Goal: Task Accomplishment & Management: Use online tool/utility

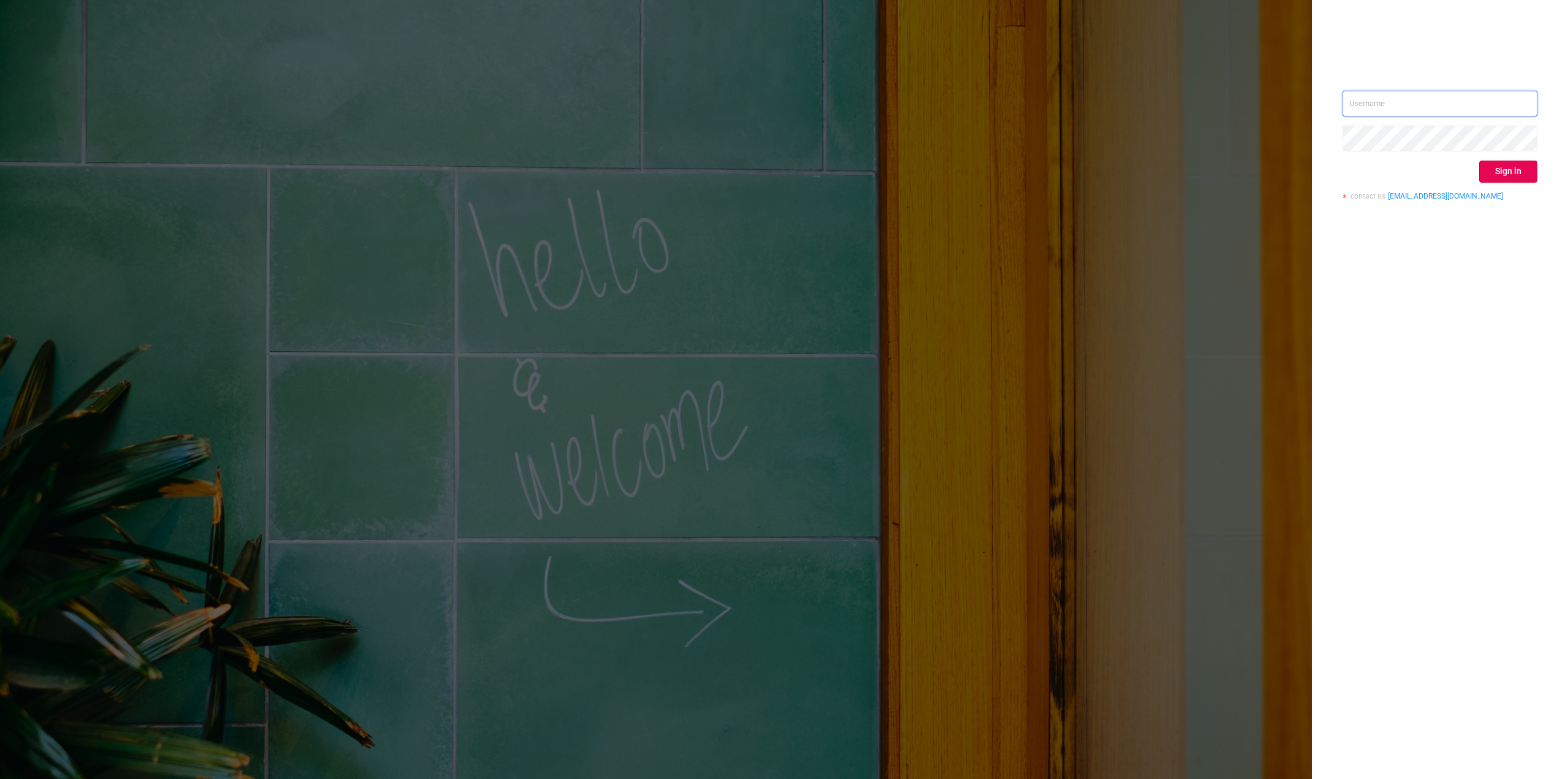
type input "[PERSON_NAME][EMAIL_ADDRESS][DOMAIN_NAME]"
click at [1505, 178] on button "Sign in" at bounding box center [1509, 172] width 58 height 22
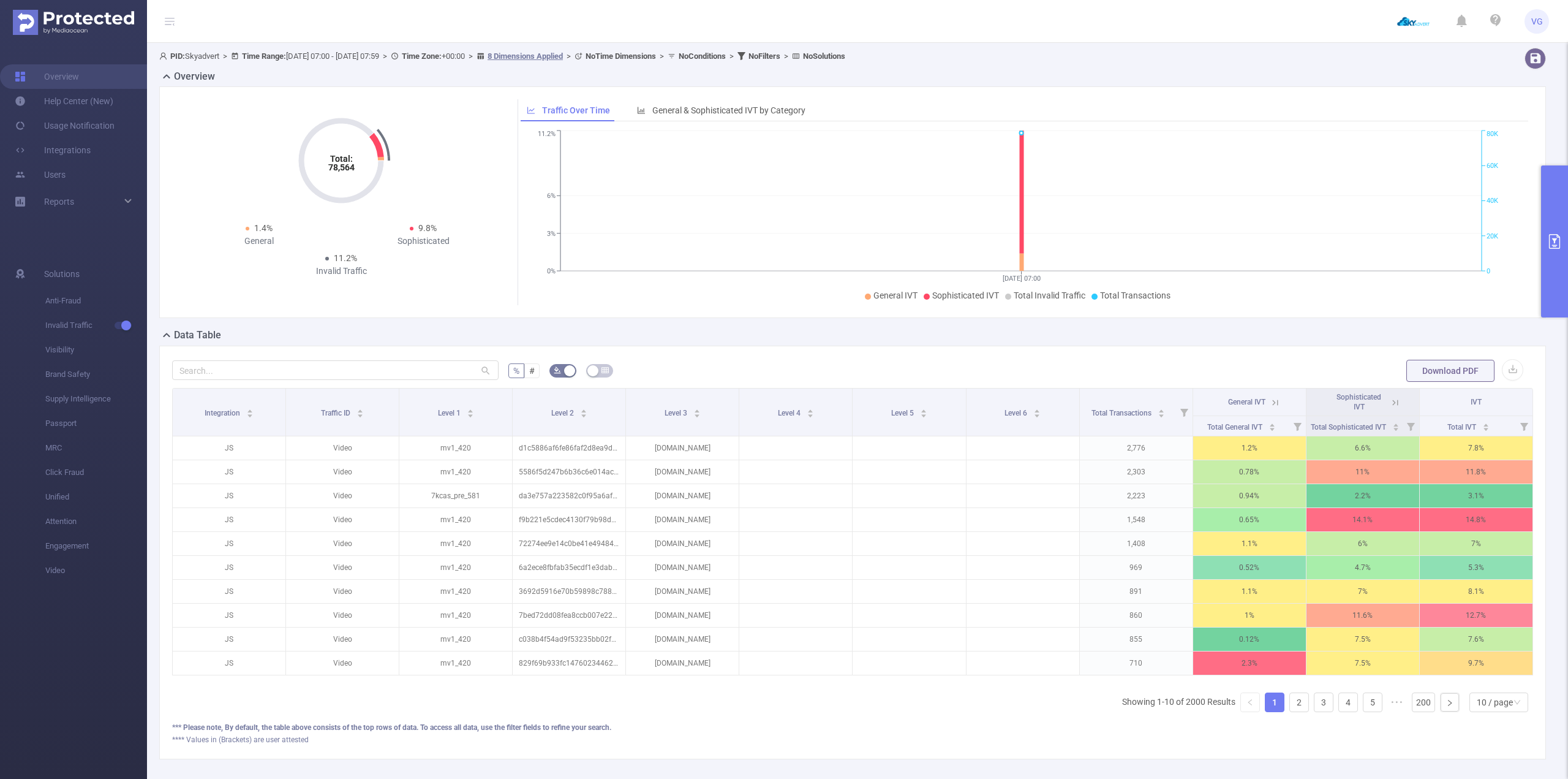
click at [1554, 259] on button "primary" at bounding box center [1555, 241] width 27 height 152
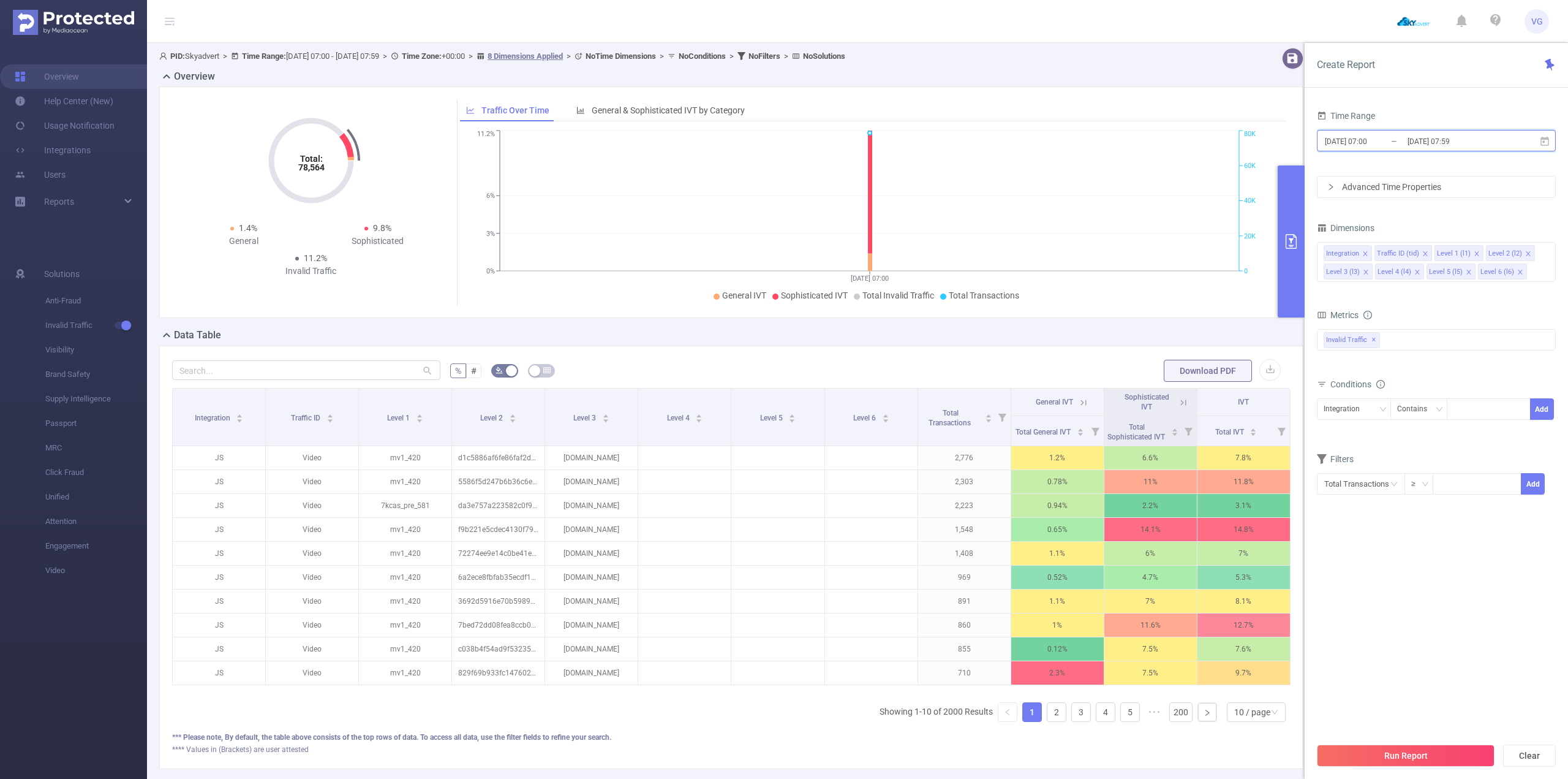
click at [1552, 142] on span "[DATE] 07:00 _ [DATE] 07:59" at bounding box center [1437, 140] width 239 height 22
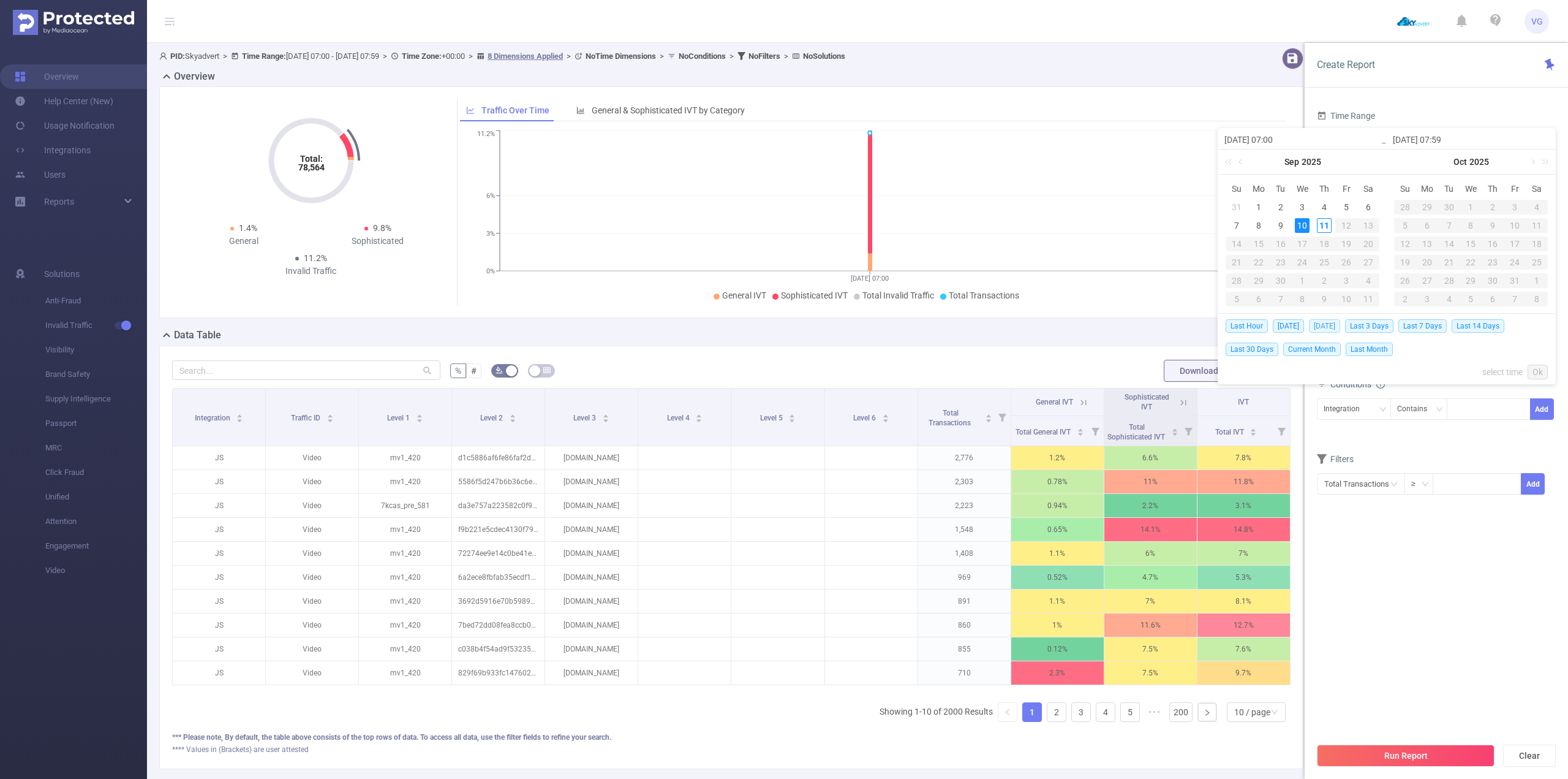
click at [1324, 326] on span "[DATE]" at bounding box center [1324, 326] width 31 height 13
type input "[DATE] 00:00"
type input "[DATE] 23:59"
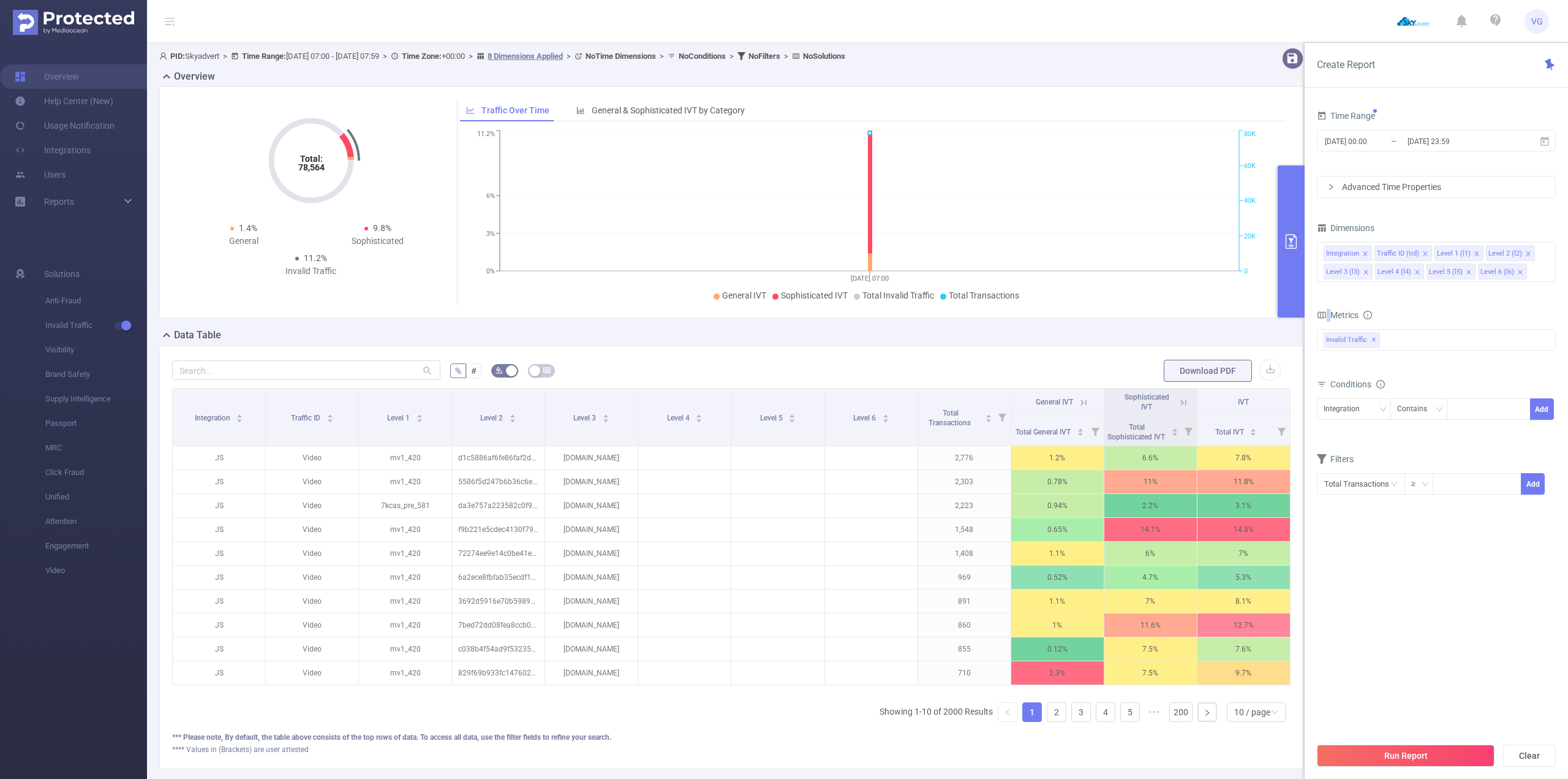
click at [1324, 326] on div "Metrics" at bounding box center [1437, 316] width 239 height 20
click at [1379, 287] on div "Dimensions Integration Traffic ID (tid) Level 1 (l1) Level 2 (l2) Level 3 (l3) …" at bounding box center [1437, 255] width 239 height 72
click at [1411, 354] on div "bp_total bp_adult bp_arms bp_crime bp_death_injury_military bp_piracy bp_hate_a…" at bounding box center [1437, 347] width 239 height 36
click at [1409, 339] on div "Invalid Traffic ✕" at bounding box center [1437, 339] width 239 height 22
click at [1385, 345] on strong "Anti-Fraud" at bounding box center [1368, 345] width 42 height 10
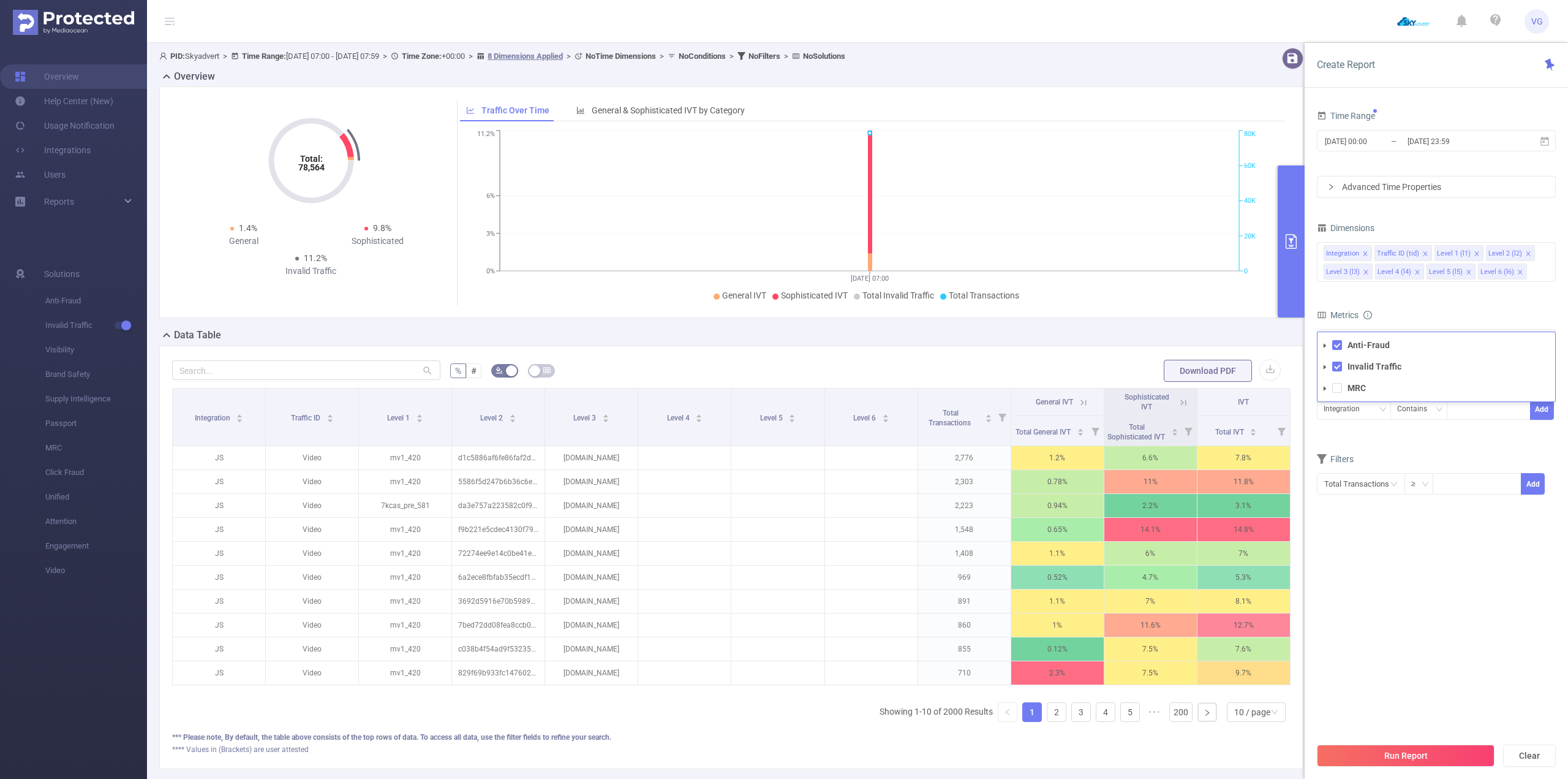
click at [1385, 627] on section "Time Range [DATE] 00:00 _ [DATE] 23:59 Advanced Time Properties Dimensions Inte…" at bounding box center [1437, 421] width 239 height 629
click at [1385, 745] on button "Run Report" at bounding box center [1405, 756] width 177 height 22
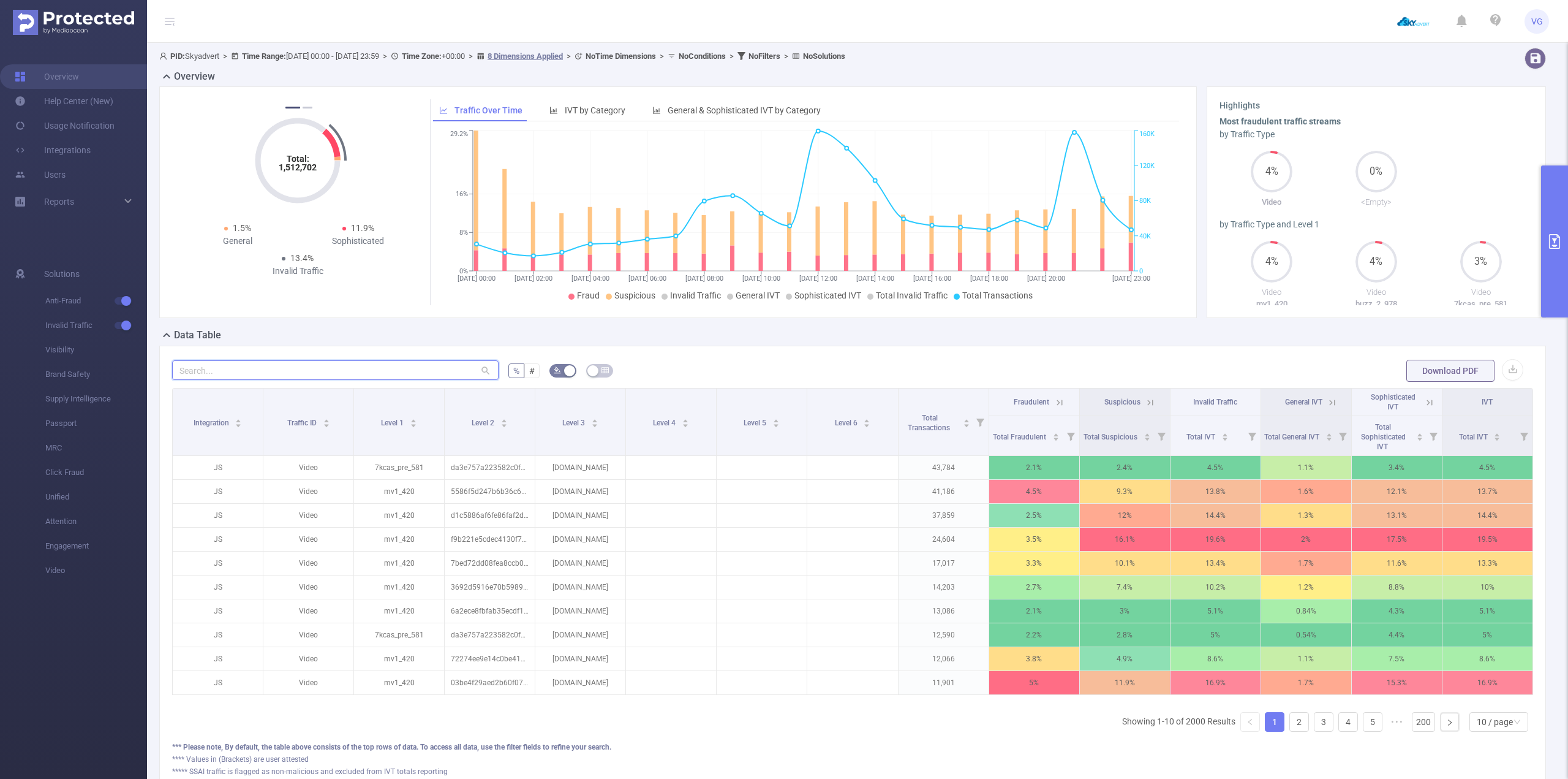
click at [408, 365] on input "text" at bounding box center [336, 370] width 327 height 19
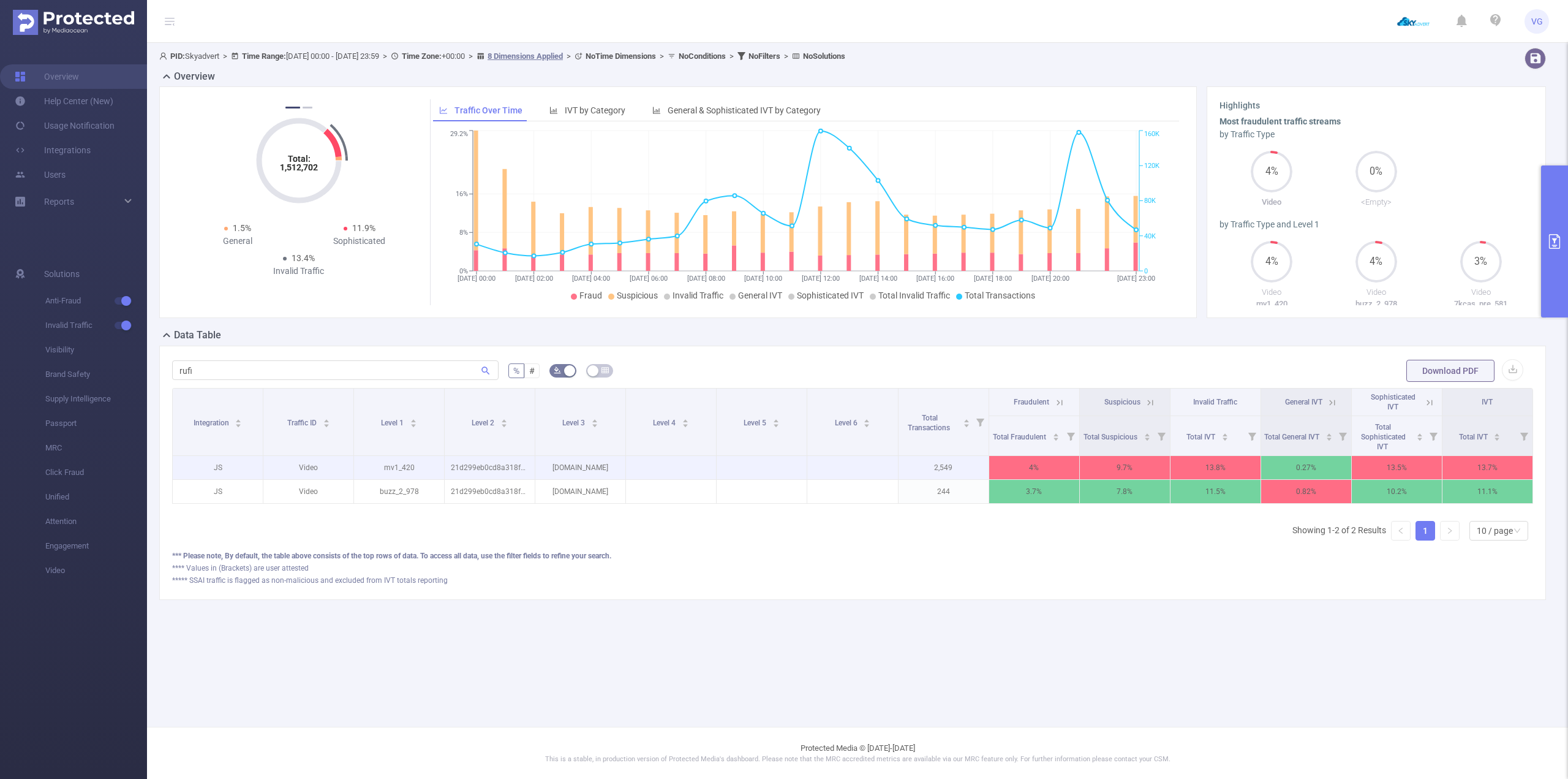
drag, startPoint x: 1105, startPoint y: 510, endPoint x: 1193, endPoint y: 468, distance: 97.5
click at [1165, 511] on div "Integration Traffic ID Level 1 Level 2 Level 3 Level 4 Level 5 Level 6 Total Tr…" at bounding box center [852, 449] width 1361 height 123
click at [1224, 437] on icon "icon: caret-down" at bounding box center [1225, 439] width 7 height 7
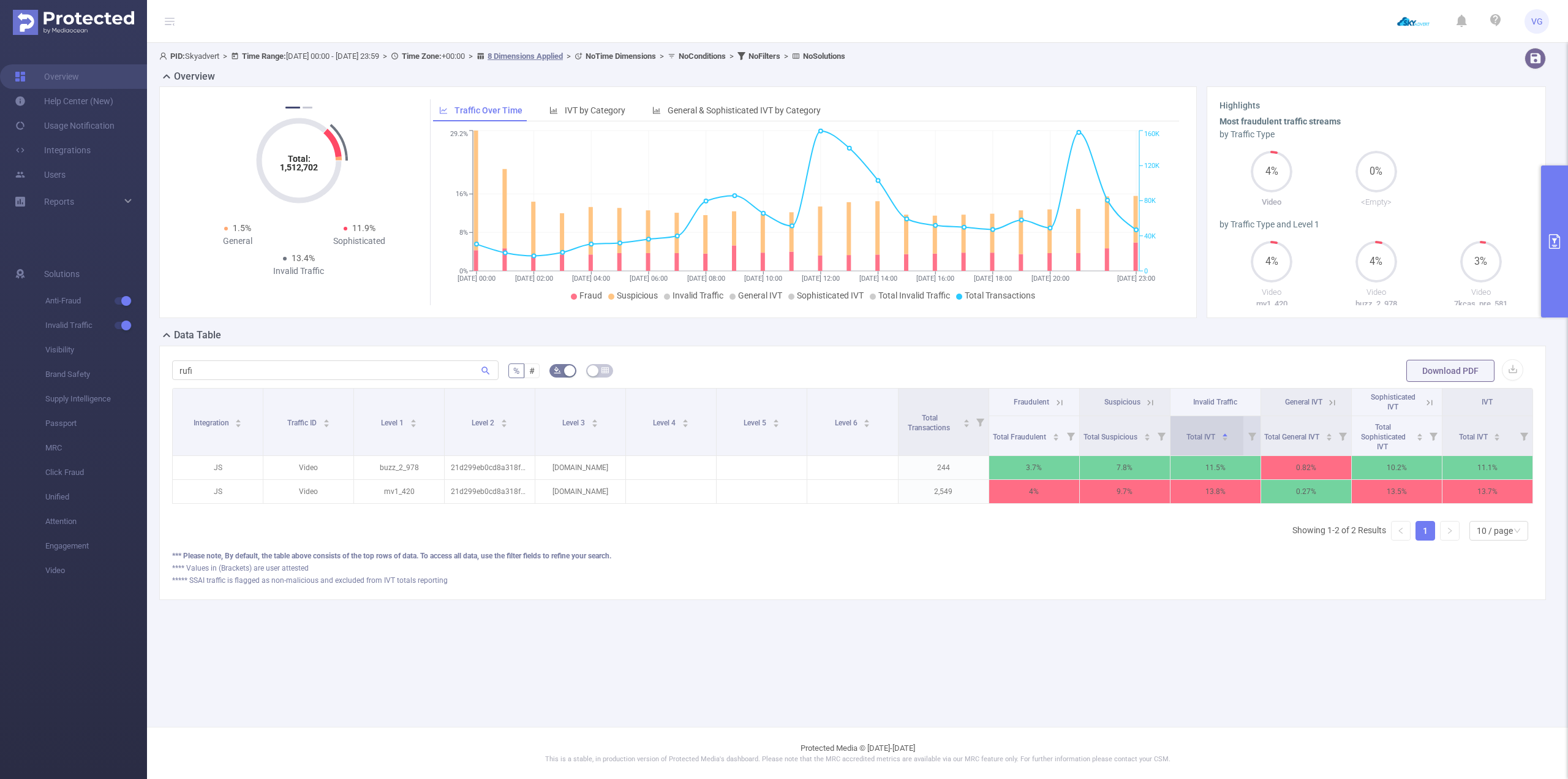
click at [1229, 432] on icon "icon: caret-up" at bounding box center [1225, 434] width 7 height 7
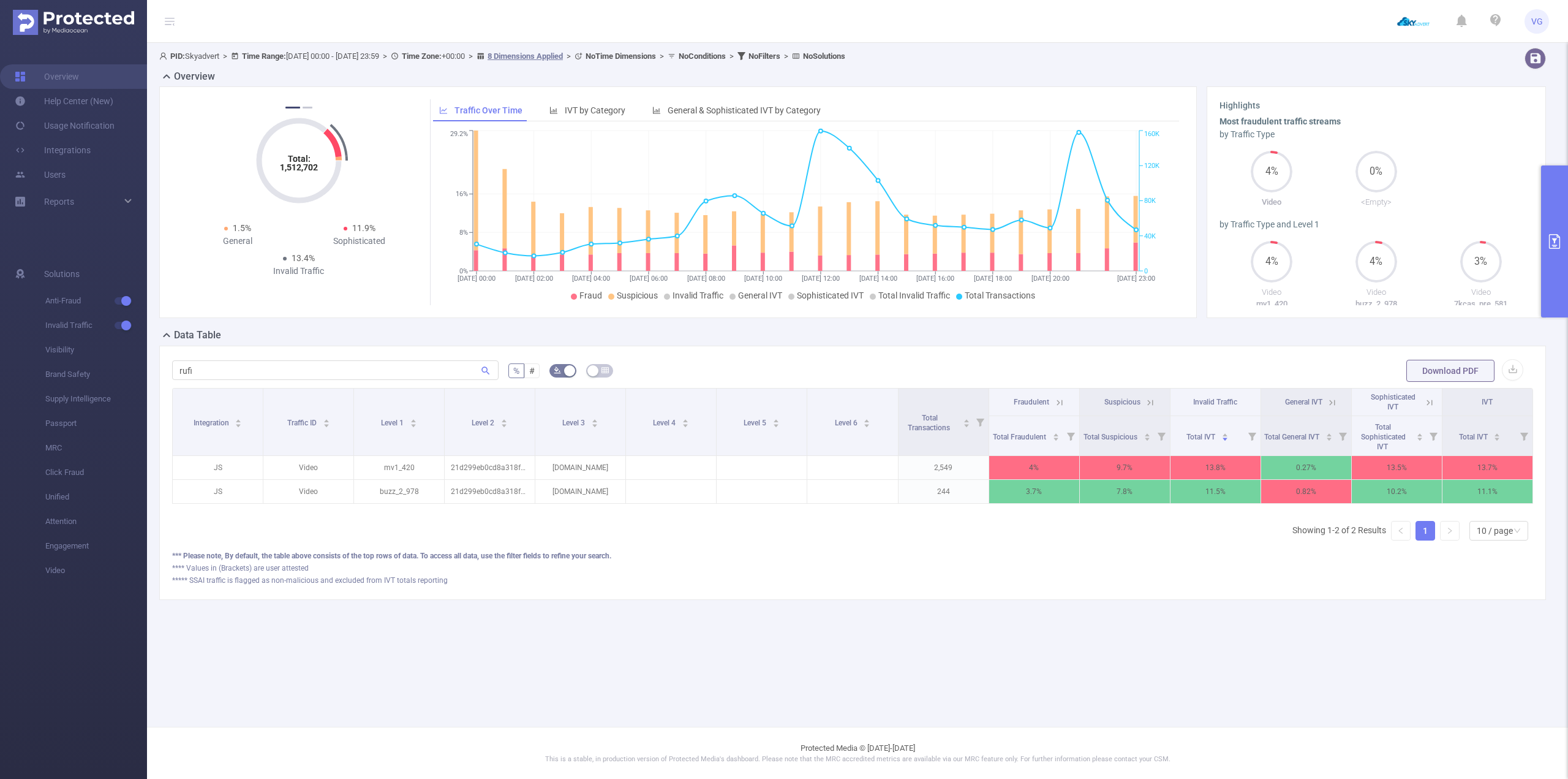
click at [1147, 402] on icon at bounding box center [1150, 402] width 11 height 11
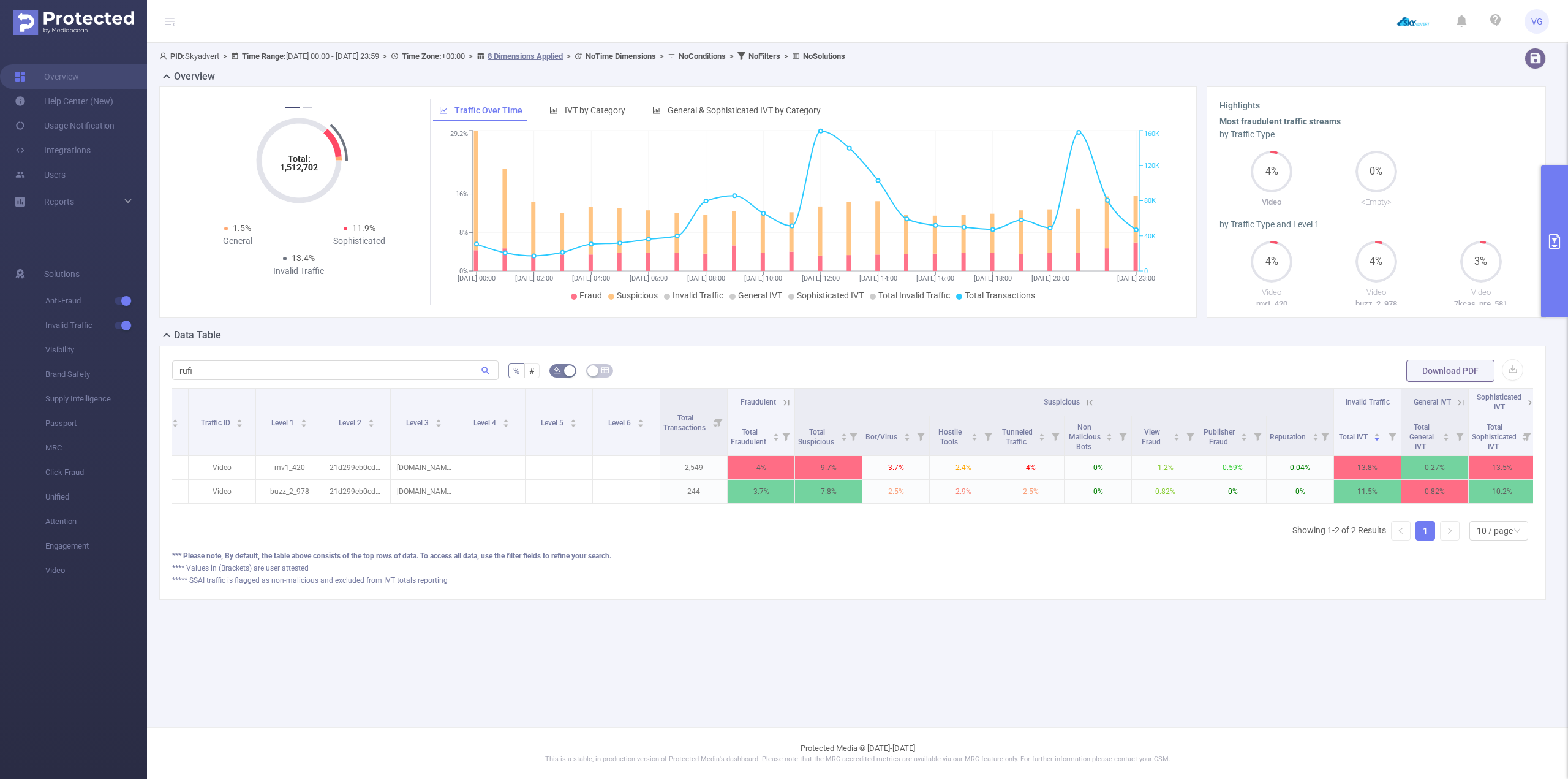
scroll to position [0, 111]
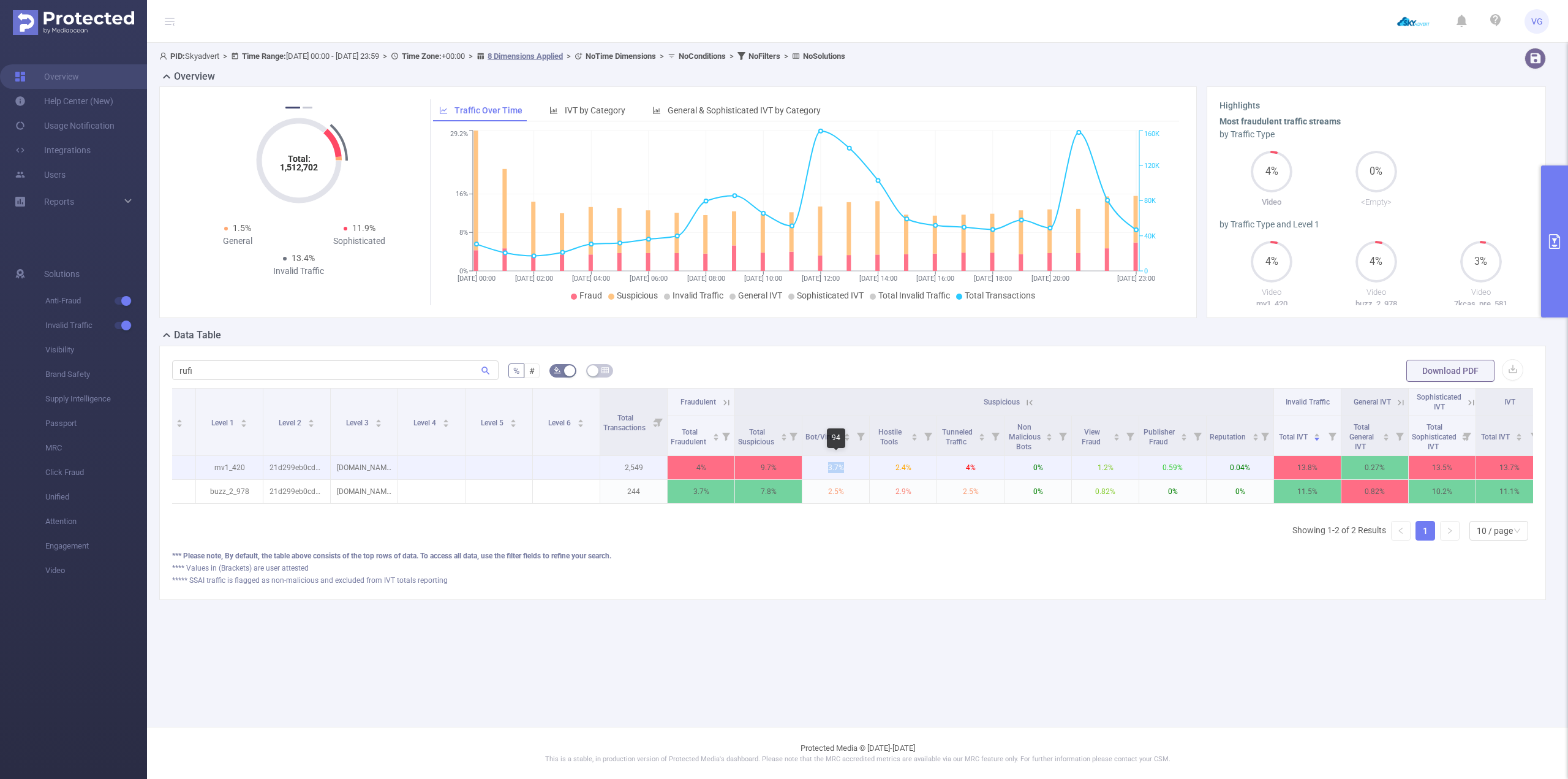
drag, startPoint x: 825, startPoint y: 468, endPoint x: 867, endPoint y: 472, distance: 42.2
click at [864, 470] on p "3.7%" at bounding box center [836, 467] width 67 height 23
click at [853, 544] on div "Integration Traffic ID Level 1 Level 2 Level 3 Level 4 Level 5 Level 6 Total Tr…" at bounding box center [852, 469] width 1361 height 163
drag, startPoint x: 895, startPoint y: 463, endPoint x: 958, endPoint y: 471, distance: 63.5
click at [951, 471] on tr "JS Video mv1_420 21d299eb0cd8a318f163e616e0bb8ed9 [DOMAIN_NAME] 2,549 4% 9.7% 3…" at bounding box center [803, 468] width 1483 height 24
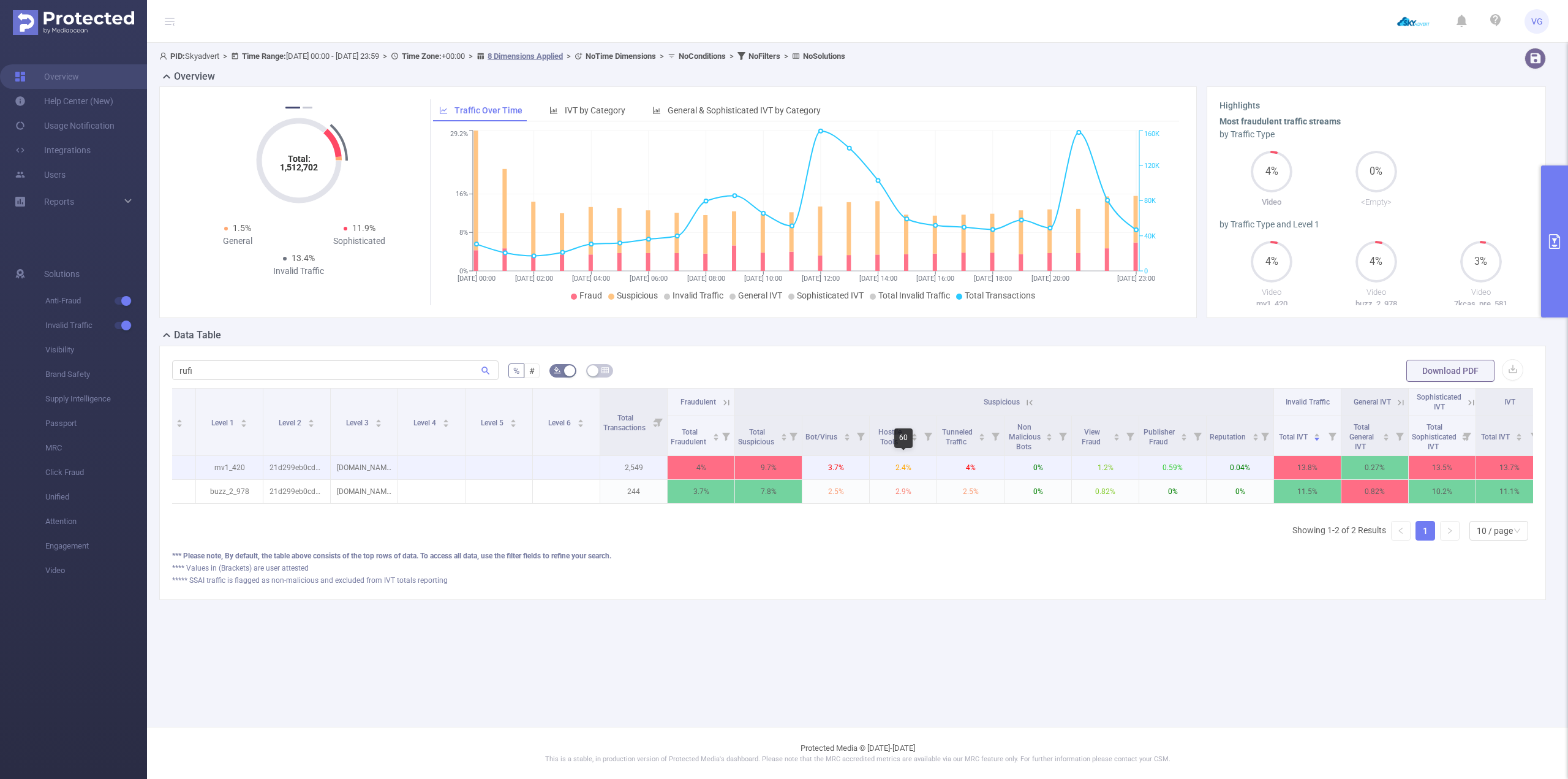
click at [990, 474] on p "4%" at bounding box center [970, 467] width 67 height 23
drag, startPoint x: 951, startPoint y: 469, endPoint x: 1004, endPoint y: 472, distance: 53.1
click at [1004, 472] on td "4%" at bounding box center [970, 468] width 68 height 24
click at [989, 586] on div "***** SSAI traffic is flagged as non-malicious and excluded from IVT totals rep…" at bounding box center [852, 580] width 1361 height 11
drag, startPoint x: 1160, startPoint y: 466, endPoint x: 1157, endPoint y: 567, distance: 101.0
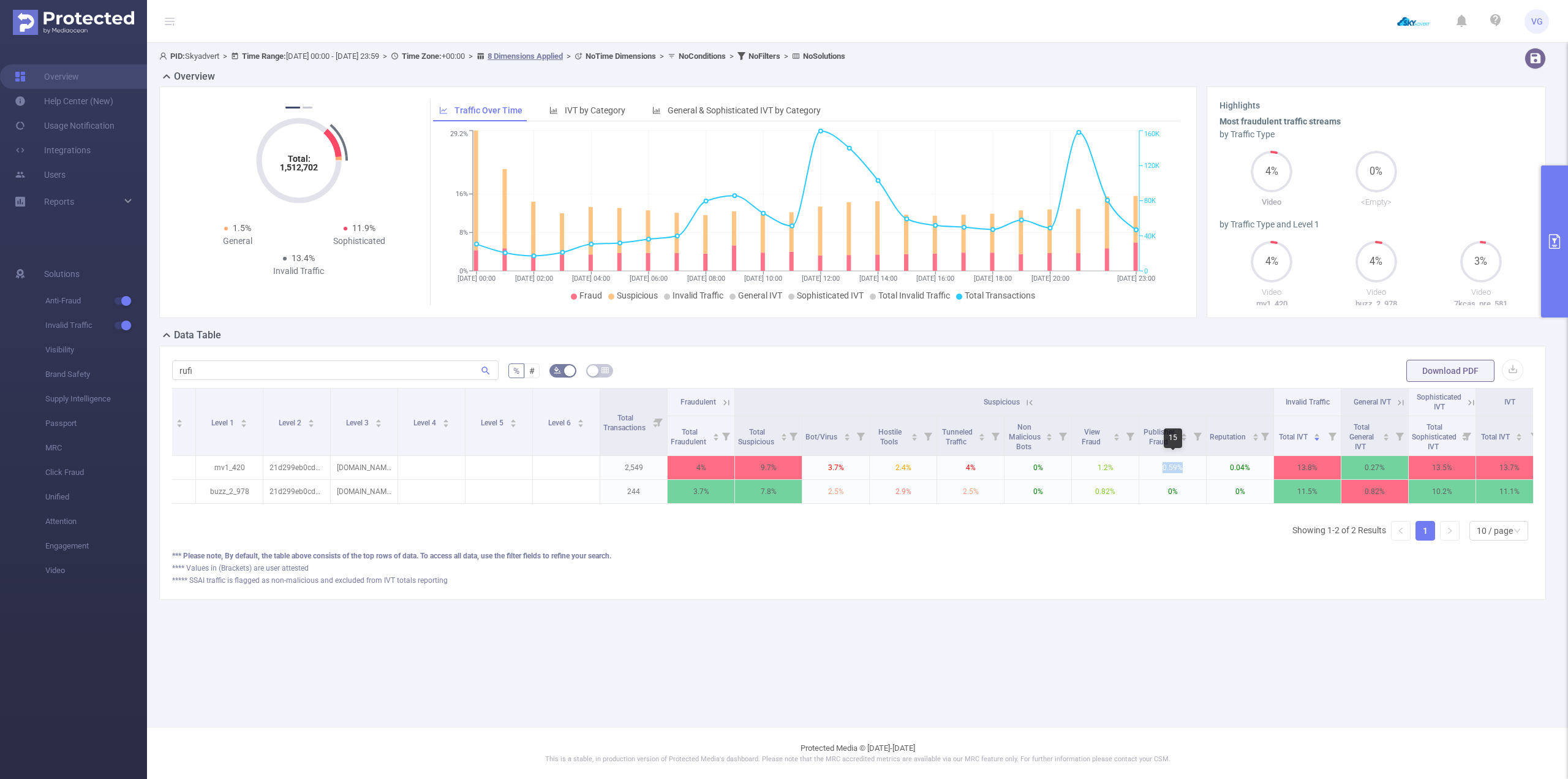
click at [1207, 479] on tbody "JS Video mv1_420 21d299eb0cd8a318f163e616e0bb8ed9 [DOMAIN_NAME] 2,549 4% 9.7% 3…" at bounding box center [803, 480] width 1483 height 48
drag, startPoint x: 1157, startPoint y: 567, endPoint x: 1128, endPoint y: 538, distance: 41.0
click at [1157, 561] on div "*** Please note, By default, the table above consists of the top rows of data. …" at bounding box center [852, 555] width 1361 height 11
drag, startPoint x: 1086, startPoint y: 470, endPoint x: 1118, endPoint y: 473, distance: 32.1
click at [1116, 472] on p "1.2%" at bounding box center [1105, 467] width 67 height 23
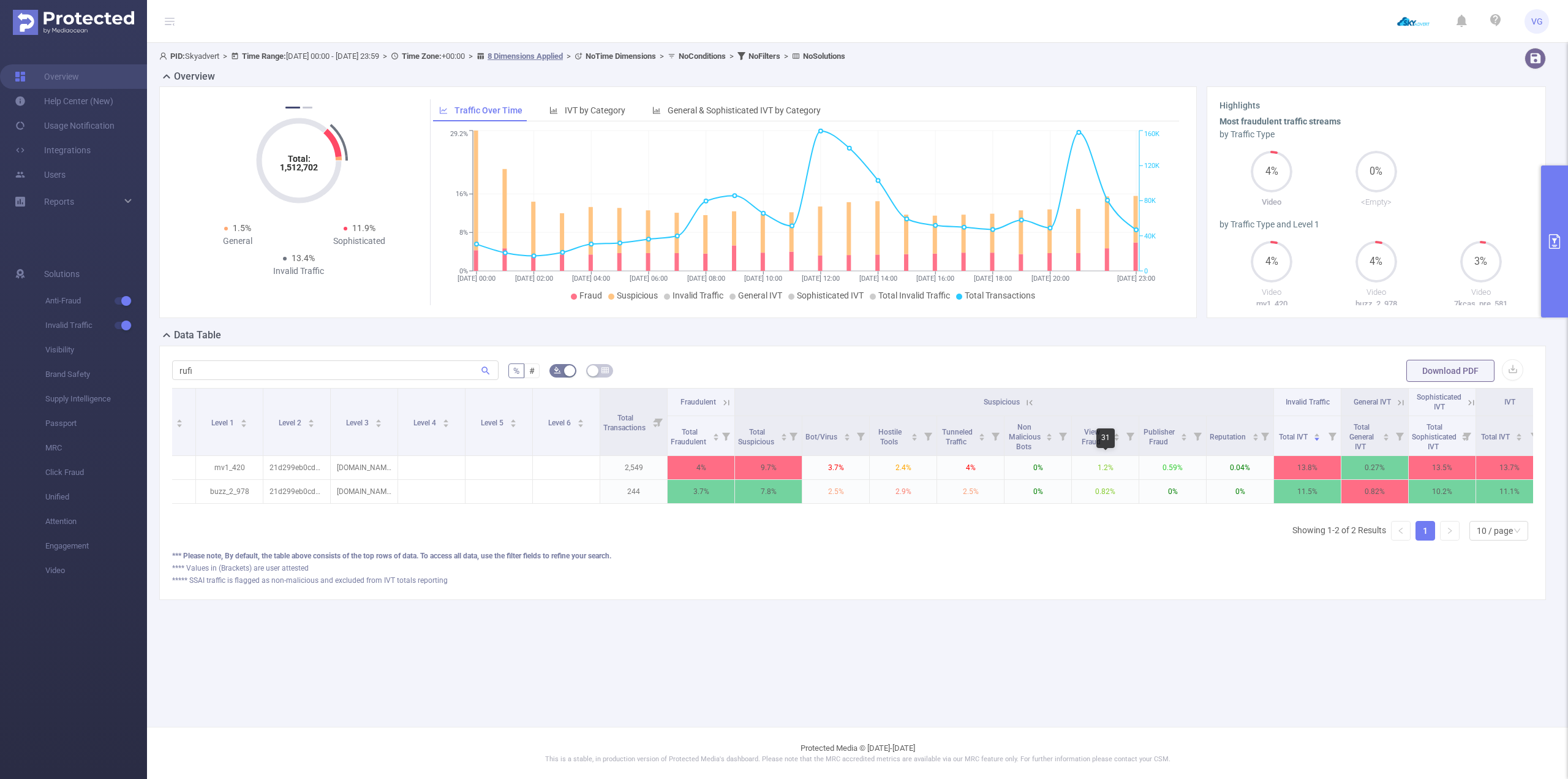
click at [1079, 586] on div "***** SSAI traffic is flagged as non-malicious and excluded from IVT totals rep…" at bounding box center [852, 580] width 1361 height 11
click at [906, 644] on main "PID: Skyadvert > Time Range: [DATE] 00:00 - [DATE] 23:59 > Time Zone: +00:00 > …" at bounding box center [858, 363] width 1421 height 727
drag, startPoint x: 944, startPoint y: 509, endPoint x: 1100, endPoint y: 527, distance: 157.0
click at [1100, 529] on div "Integration Traffic ID Level 1 Level 2 Level 3 Level 4 Level 5 Level 6 Total Tr…" at bounding box center [852, 469] width 1361 height 163
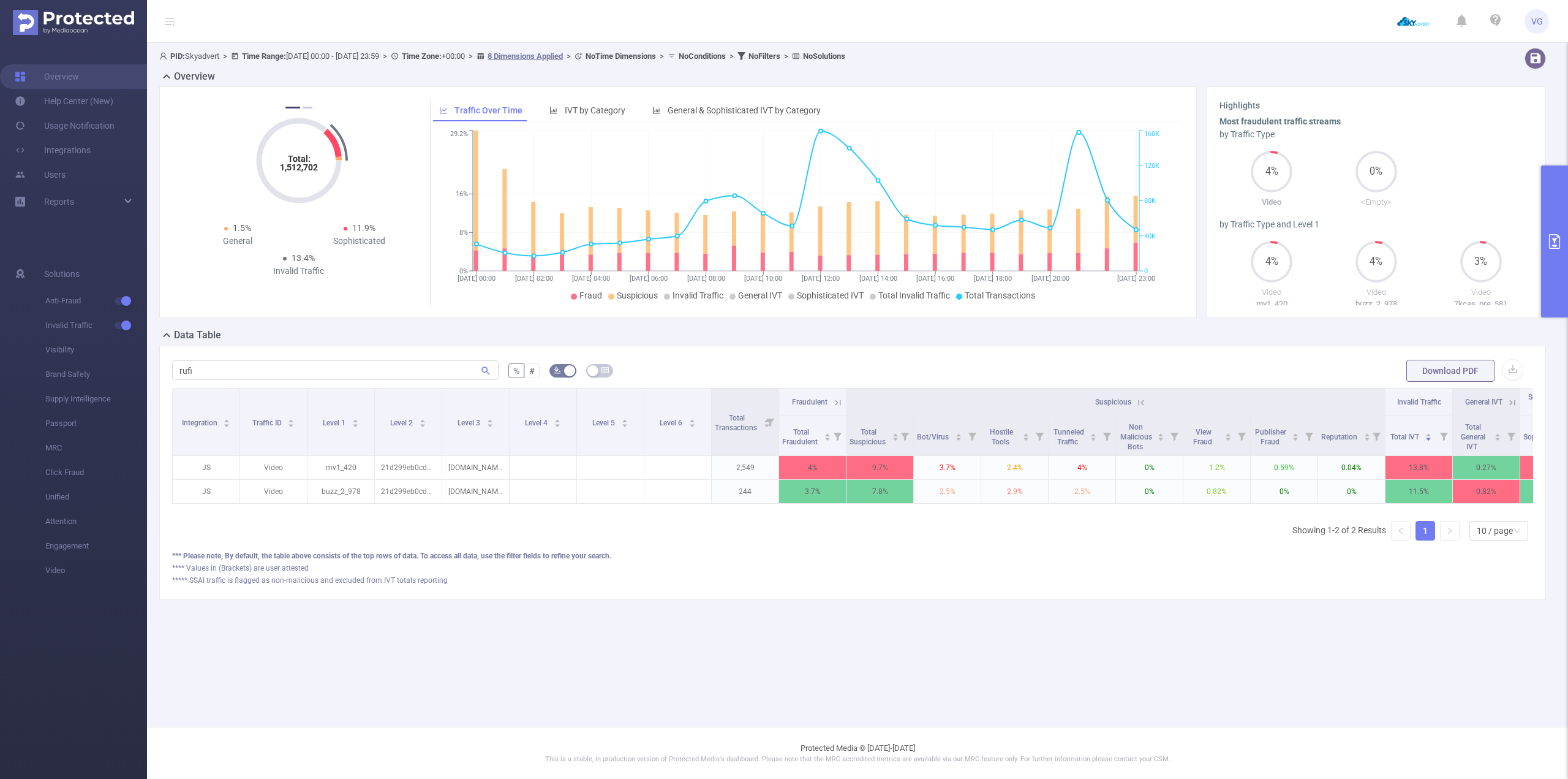
scroll to position [0, 124]
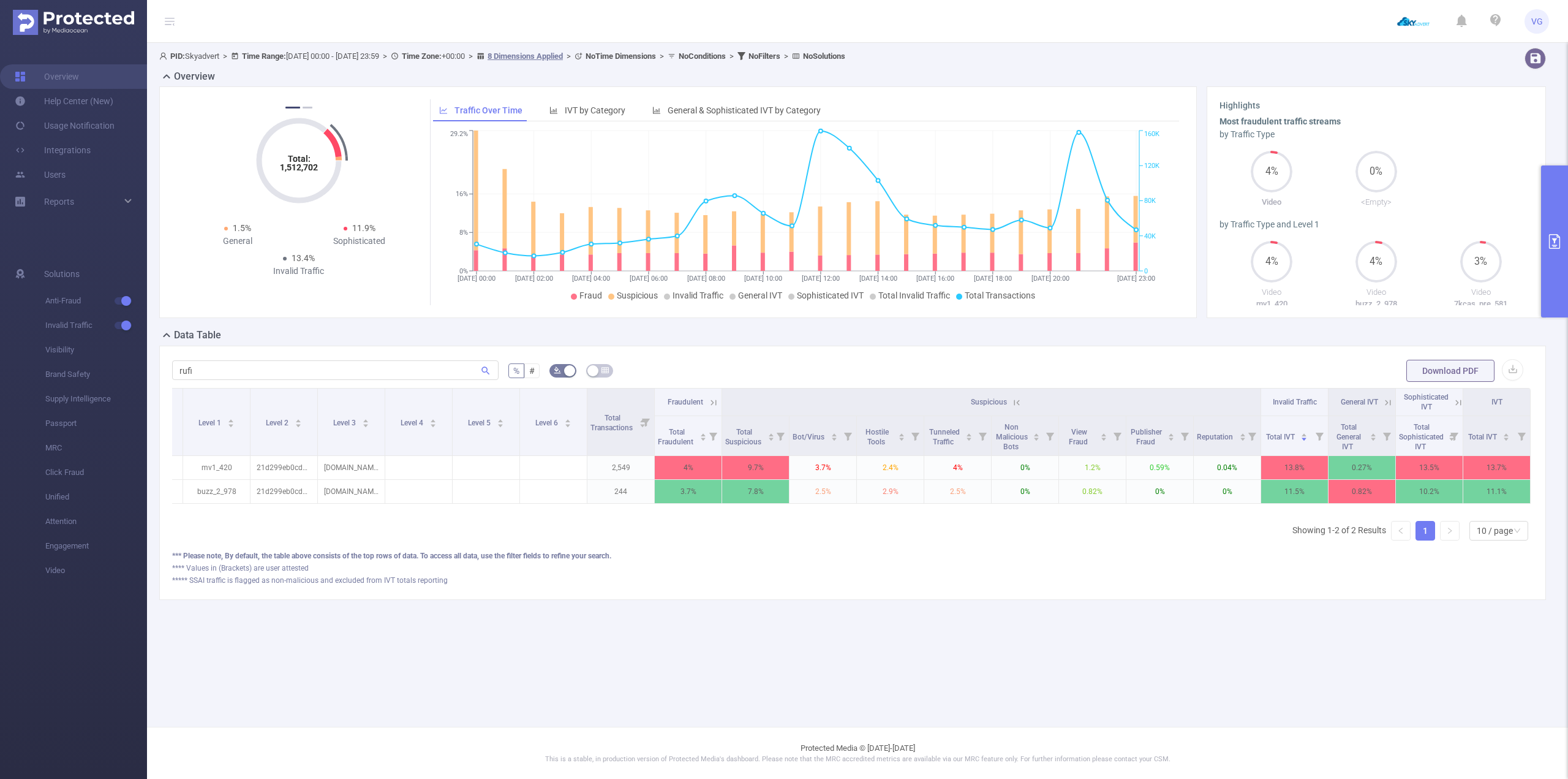
click at [1460, 401] on icon at bounding box center [1458, 402] width 11 height 11
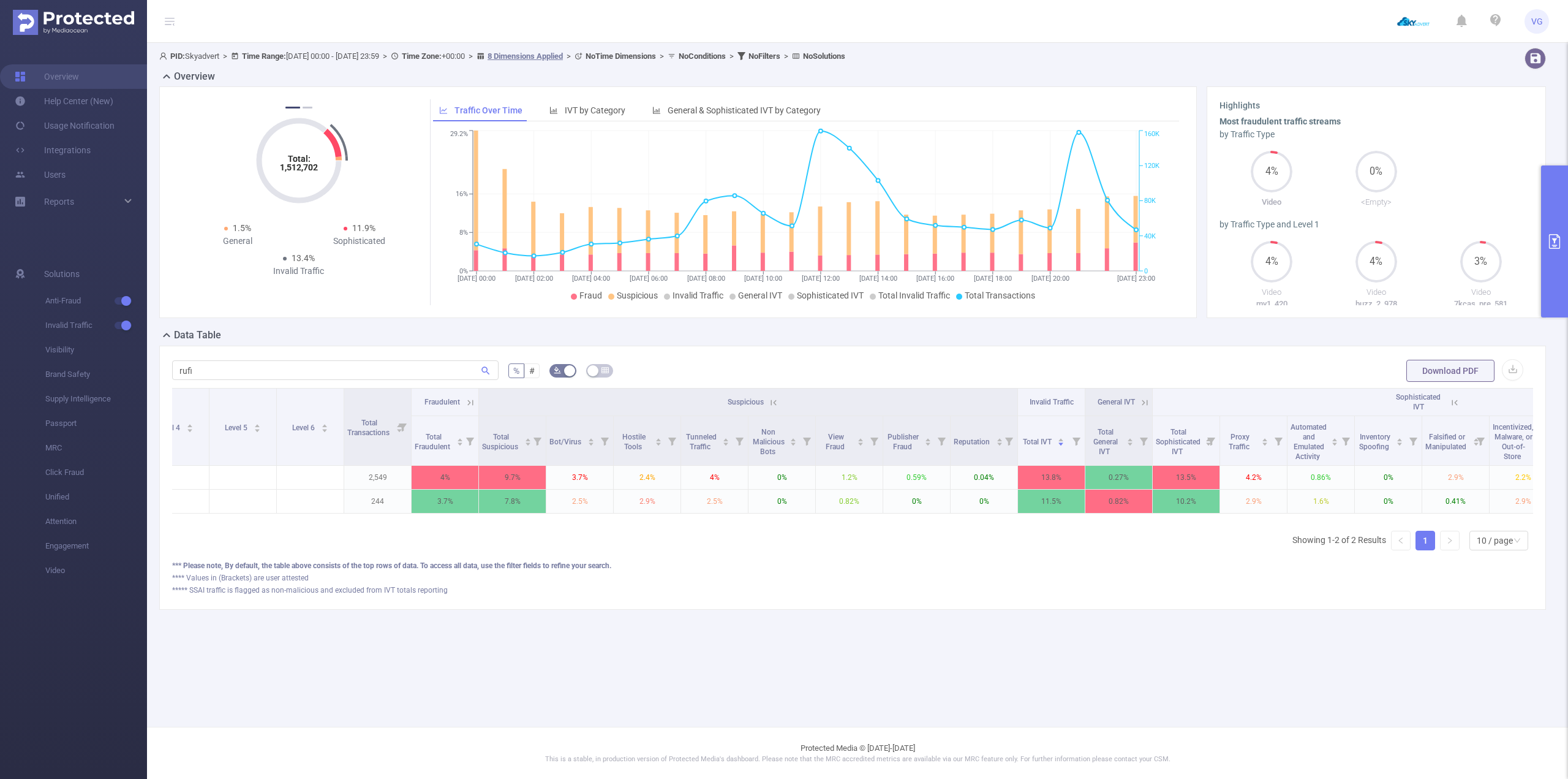
scroll to position [0, 596]
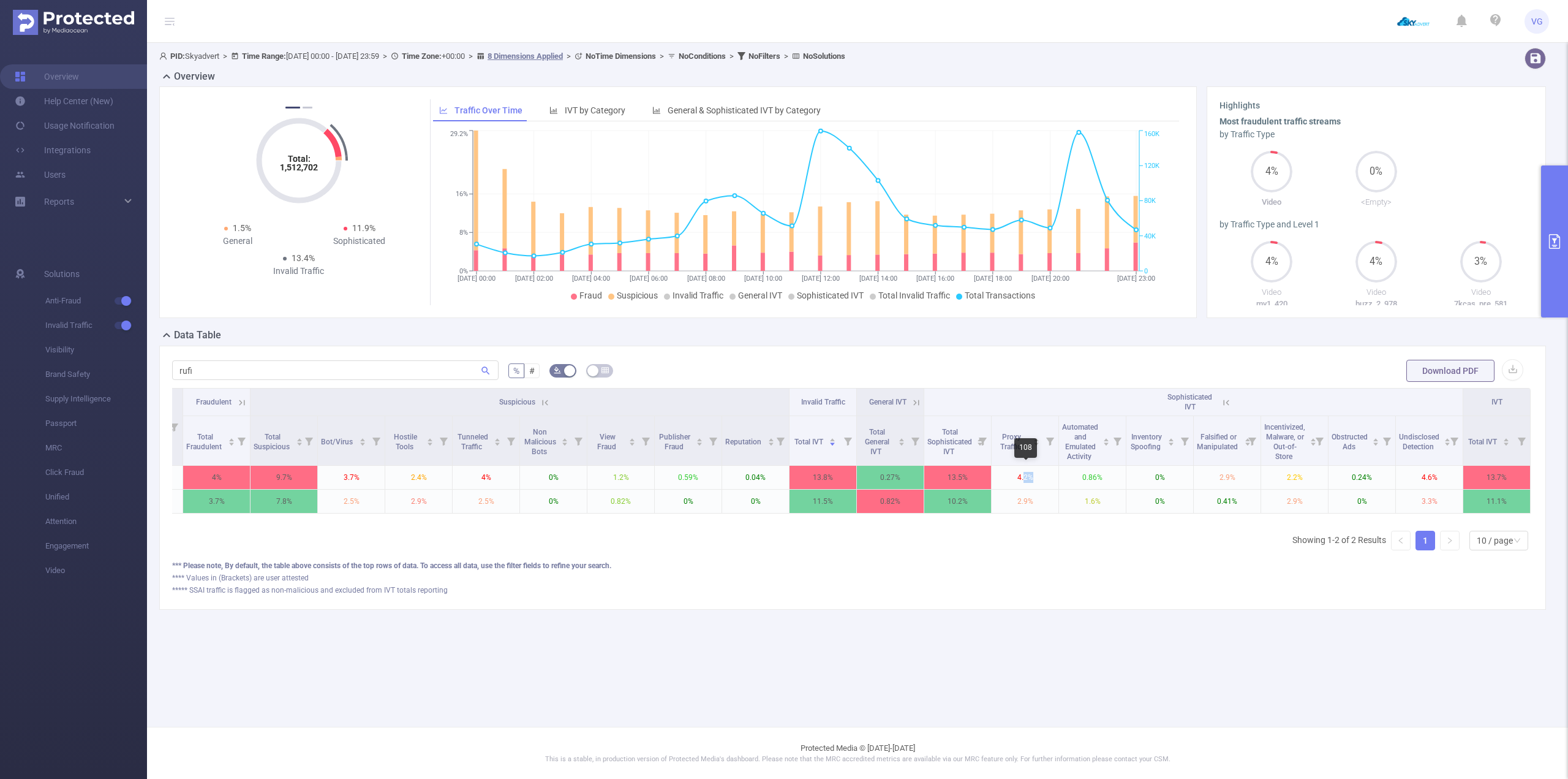
drag, startPoint x: 1025, startPoint y: 480, endPoint x: 1077, endPoint y: 521, distance: 66.2
click at [1086, 486] on tr "JS Video mv1_420 21d299eb0cd8a318f163e616e0bb8ed9 [DOMAIN_NAME] 2,549 4% 9.7% 3…" at bounding box center [554, 477] width 1954 height 24
click at [1048, 571] on div "*** Please note, By default, the table above consists of the top rows of data. …" at bounding box center [852, 565] width 1361 height 11
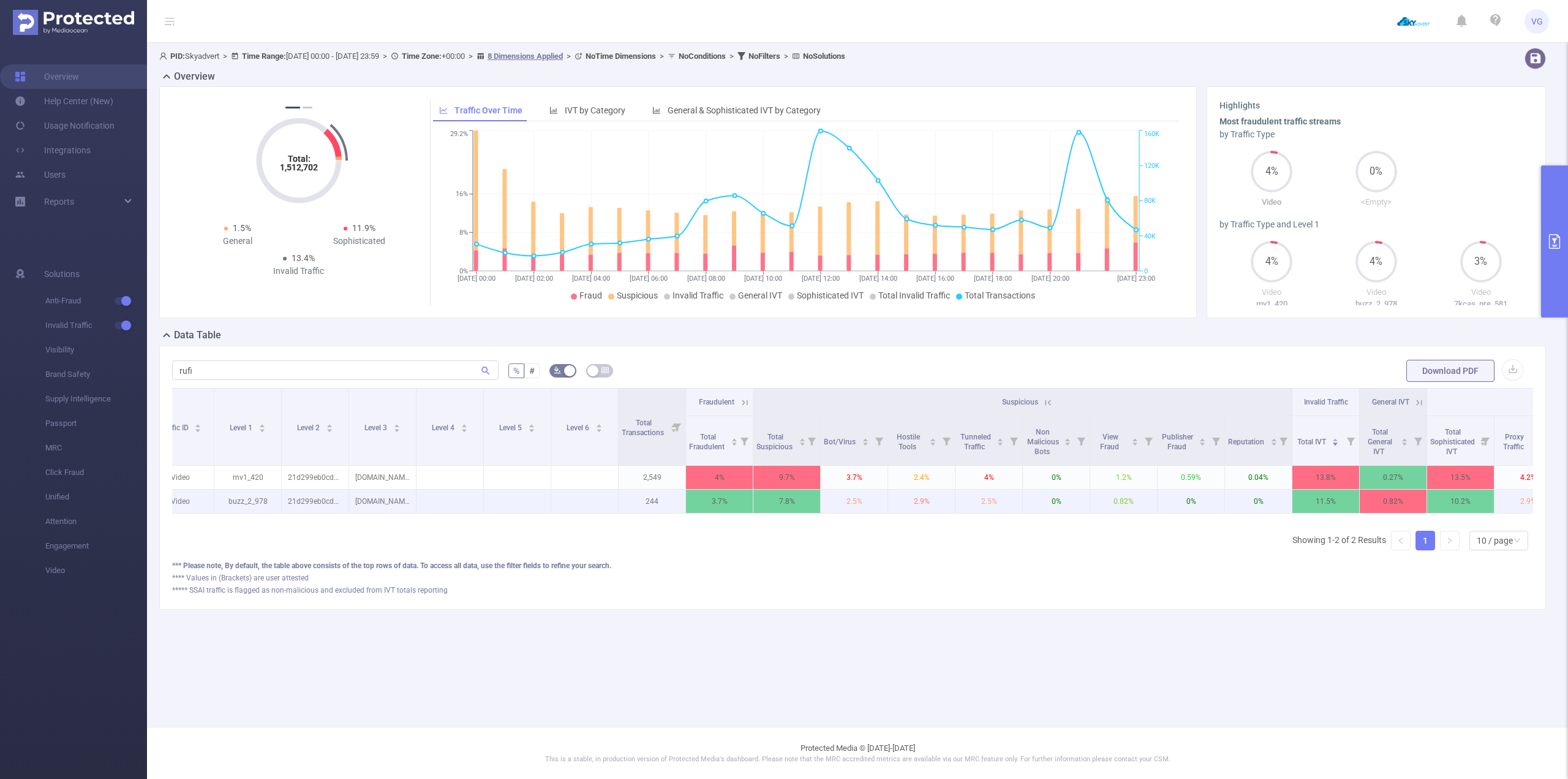
scroll to position [0, 54]
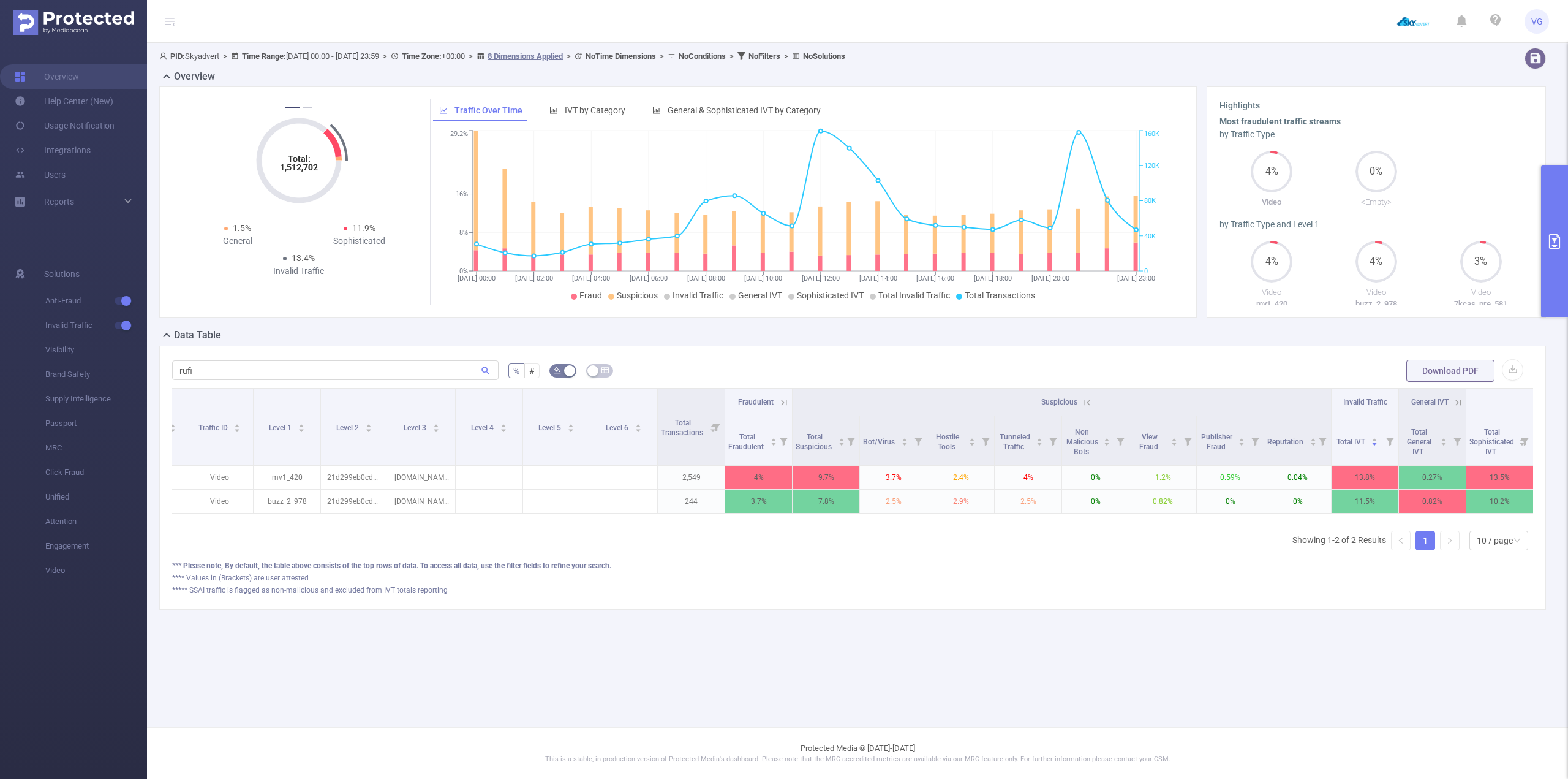
drag, startPoint x: 541, startPoint y: 531, endPoint x: 489, endPoint y: 522, distance: 52.8
click at [489, 522] on div "Integration Traffic ID Level 1 Level 2 Level 3 Level 4 Level 5 Level 6 Total Tr…" at bounding box center [852, 474] width 1361 height 172
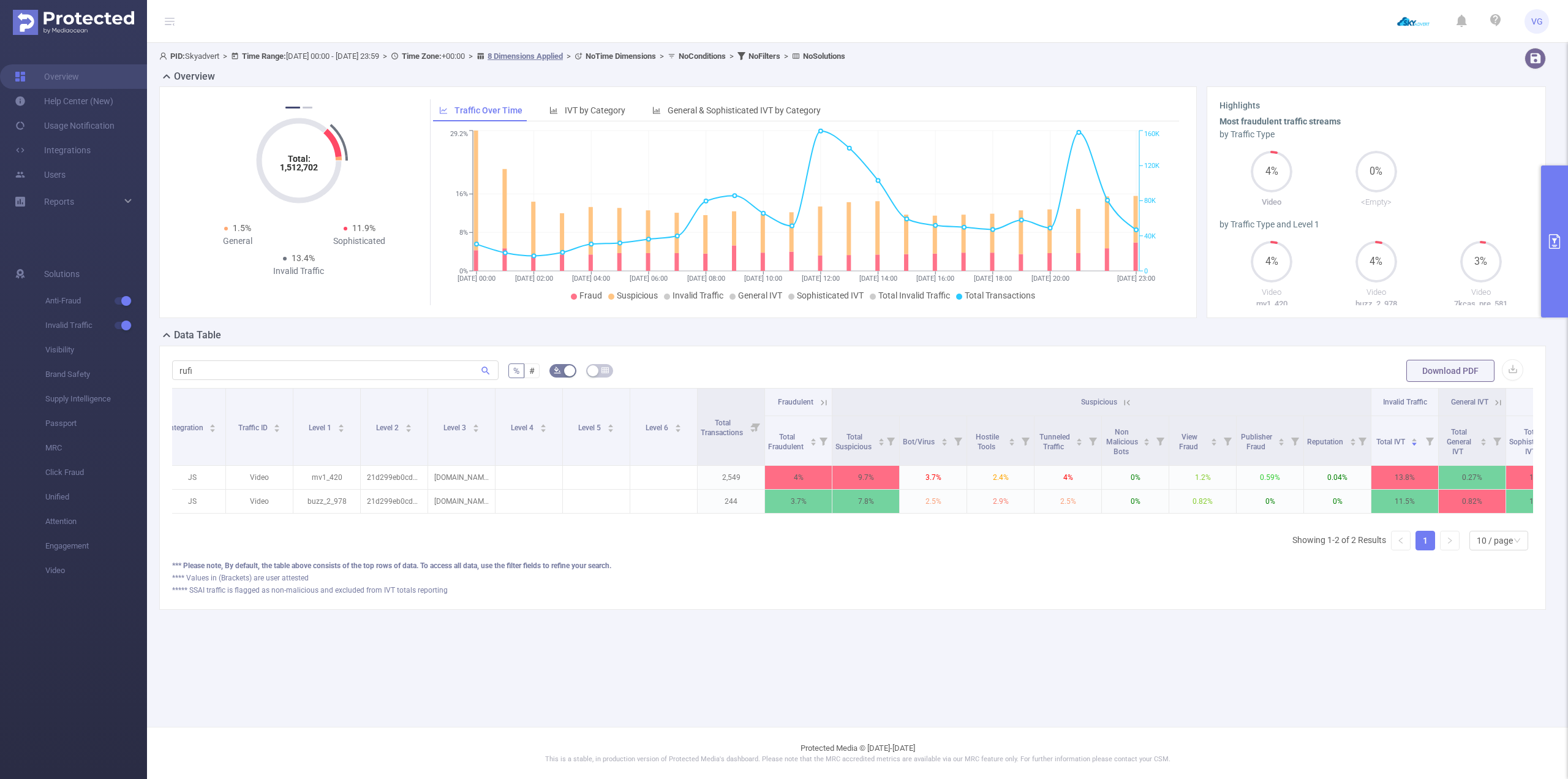
scroll to position [0, 0]
click at [362, 352] on div "rufi % # Download PDF Integration Traffic ID Level 1 Level 2 Level 3 Level 4 Le…" at bounding box center [853, 477] width 1387 height 264
click at [360, 352] on div "rufi % # Download PDF Integration Traffic ID Level 1 Level 2 Level 3 Level 4 Le…" at bounding box center [853, 477] width 1387 height 264
click at [345, 365] on input "rufi" at bounding box center [336, 370] width 327 height 19
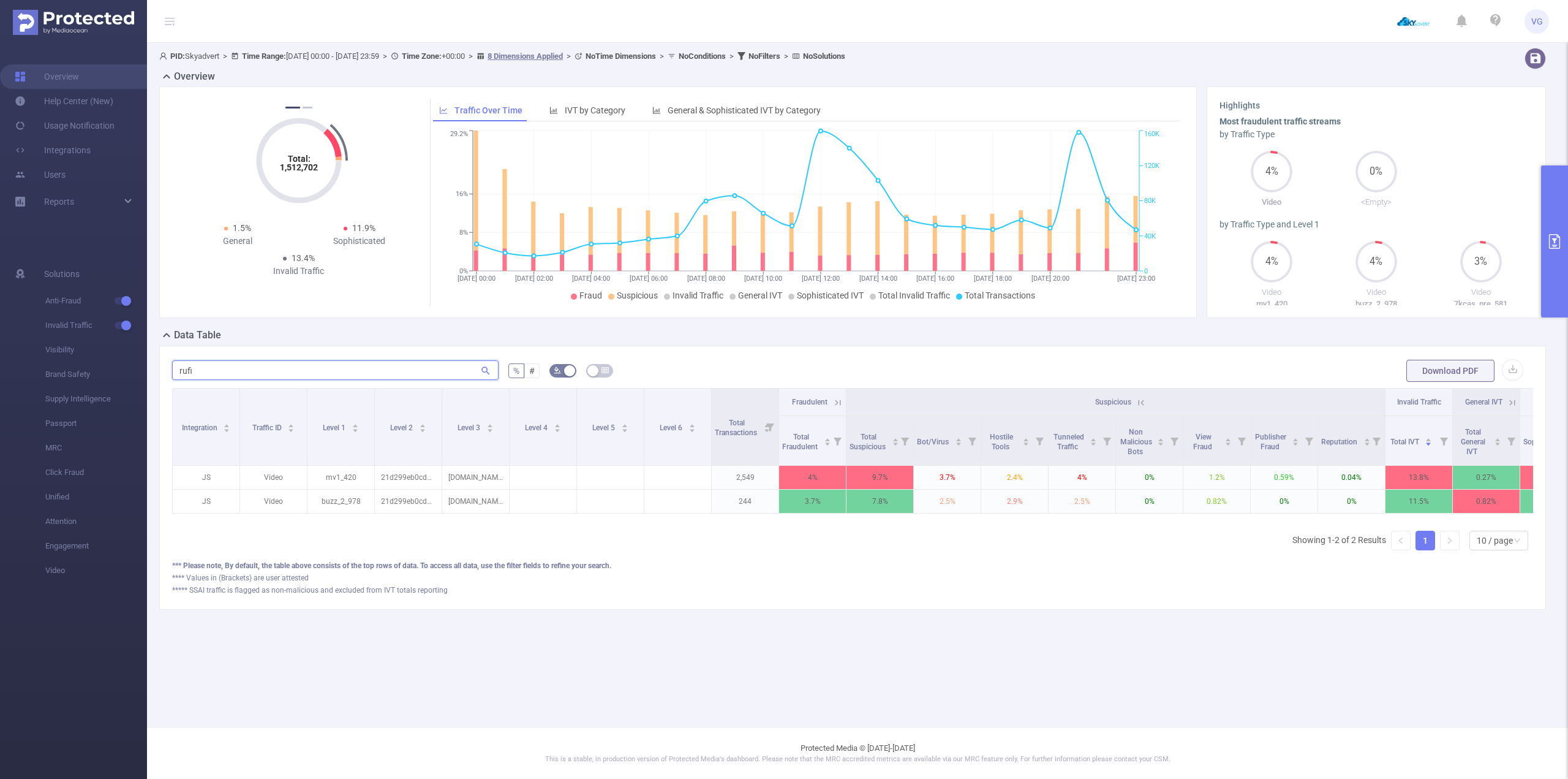
click at [345, 365] on input "rufi" at bounding box center [336, 370] width 327 height 19
paste input "[DOMAIN_NAME]"
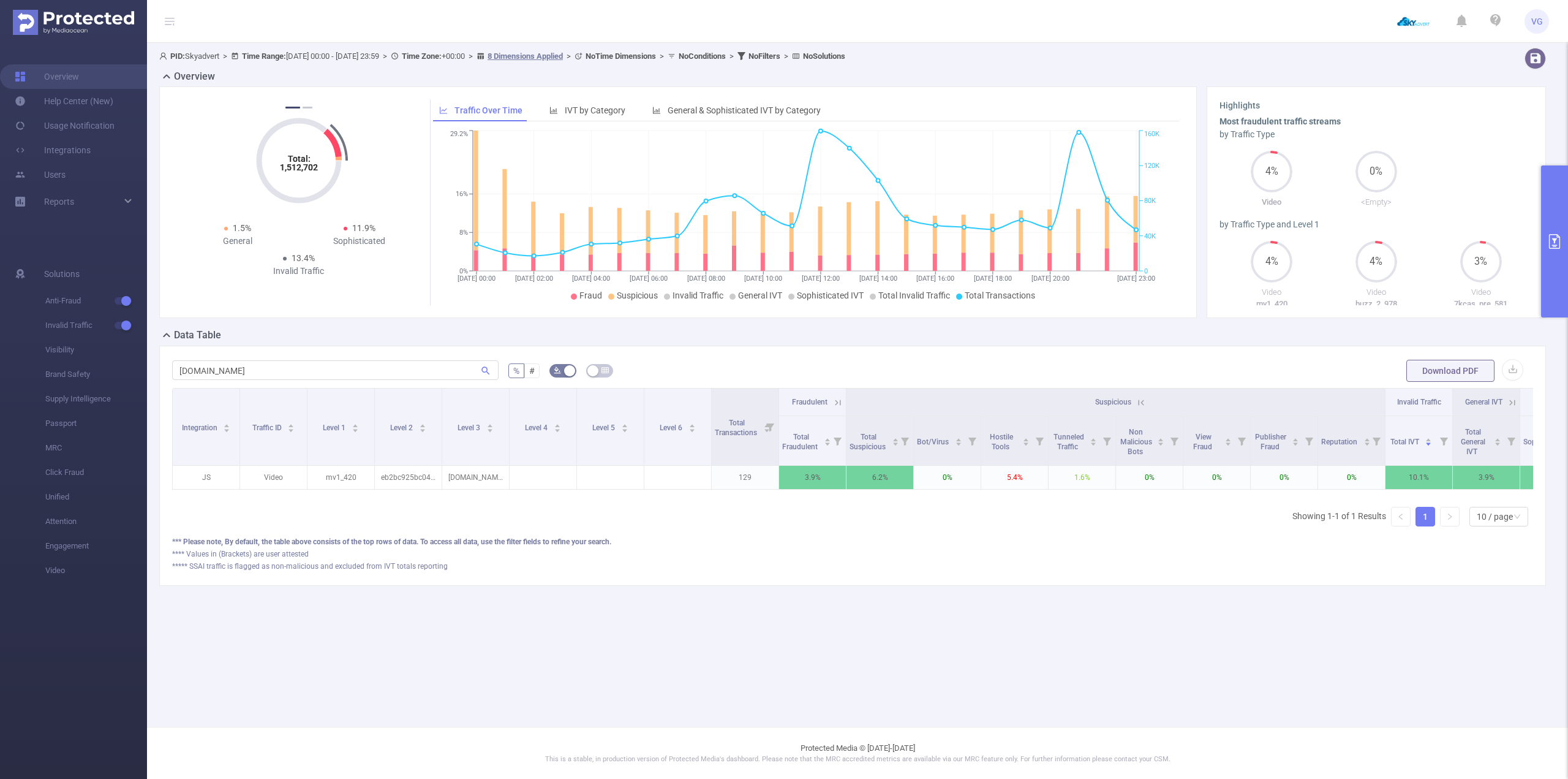
click at [837, 400] on icon at bounding box center [837, 402] width 11 height 11
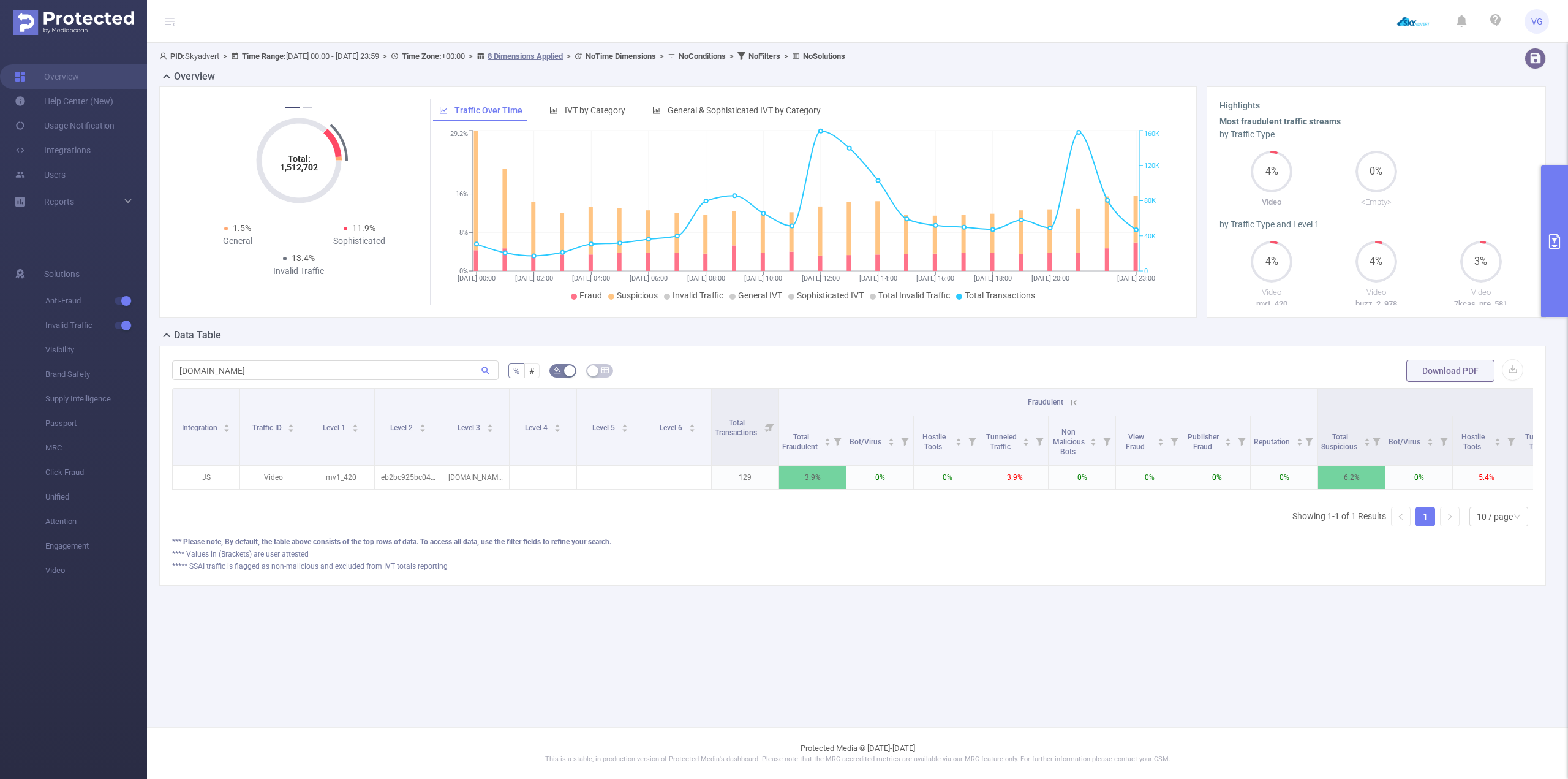
drag, startPoint x: 1077, startPoint y: 401, endPoint x: 1055, endPoint y: 415, distance: 26.1
click at [1076, 401] on icon at bounding box center [1074, 402] width 11 height 11
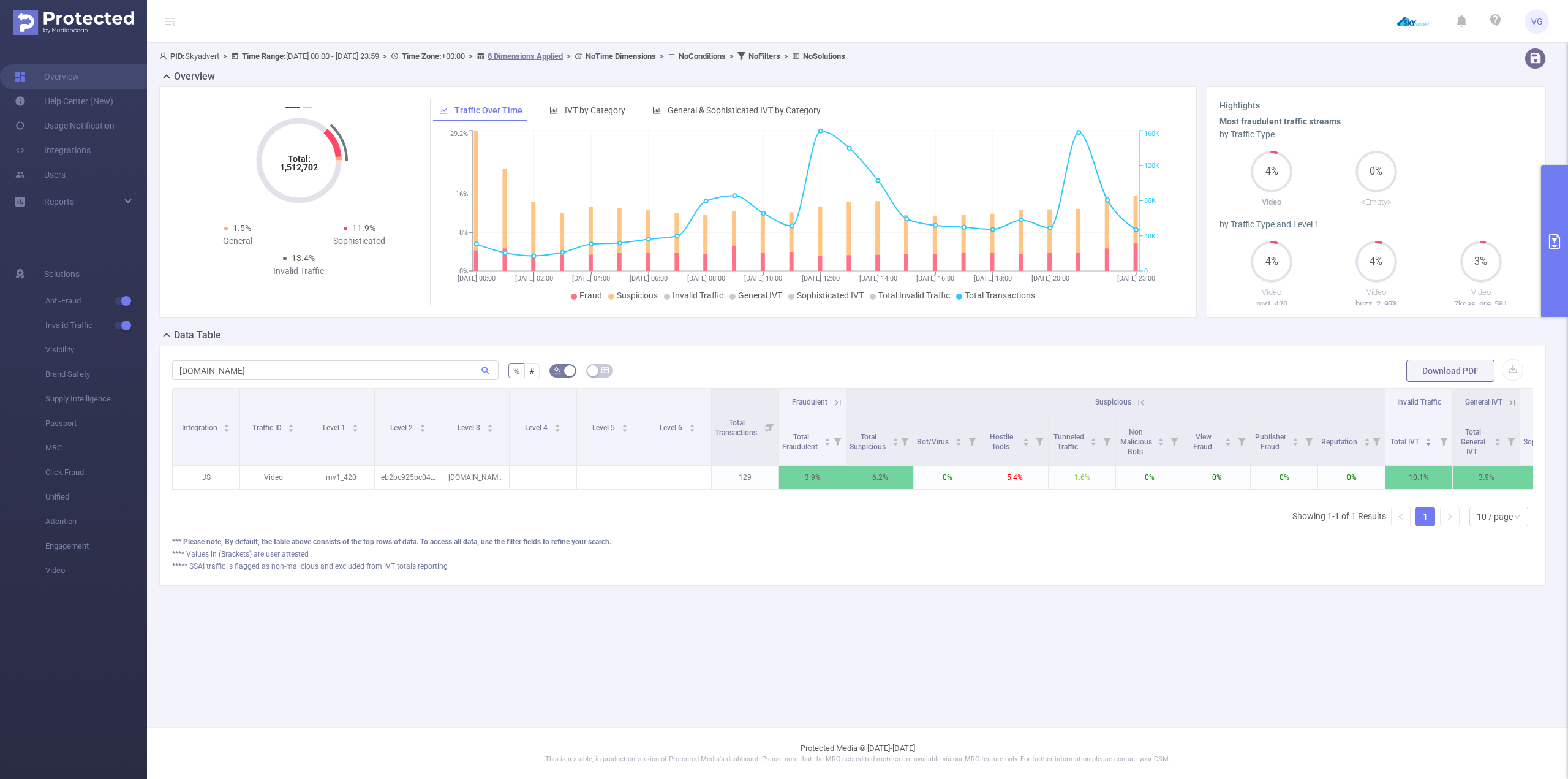
click at [1143, 403] on icon at bounding box center [1141, 402] width 5 height 5
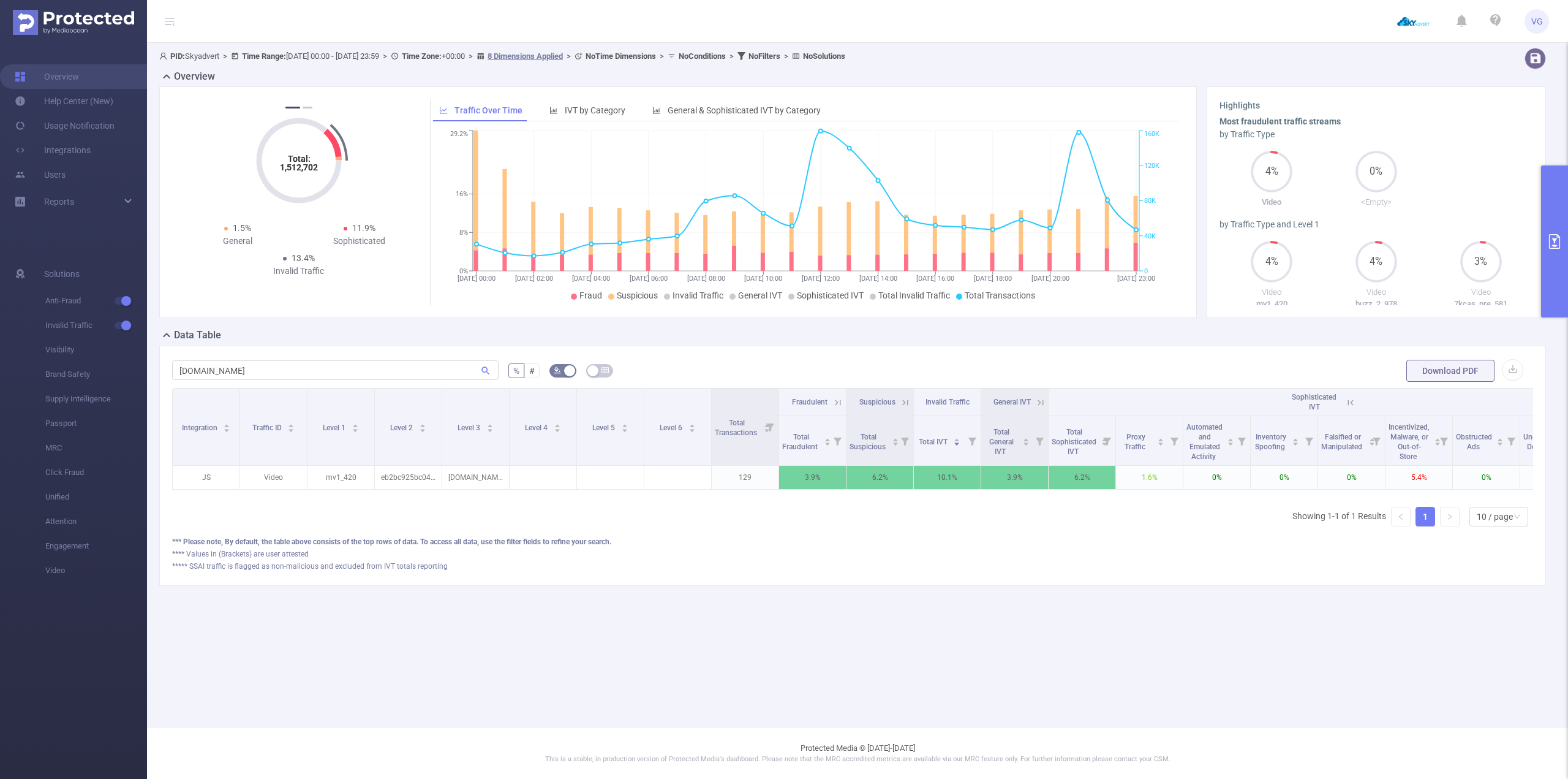
click at [1342, 402] on icon at bounding box center [1349, 402] width 15 height 13
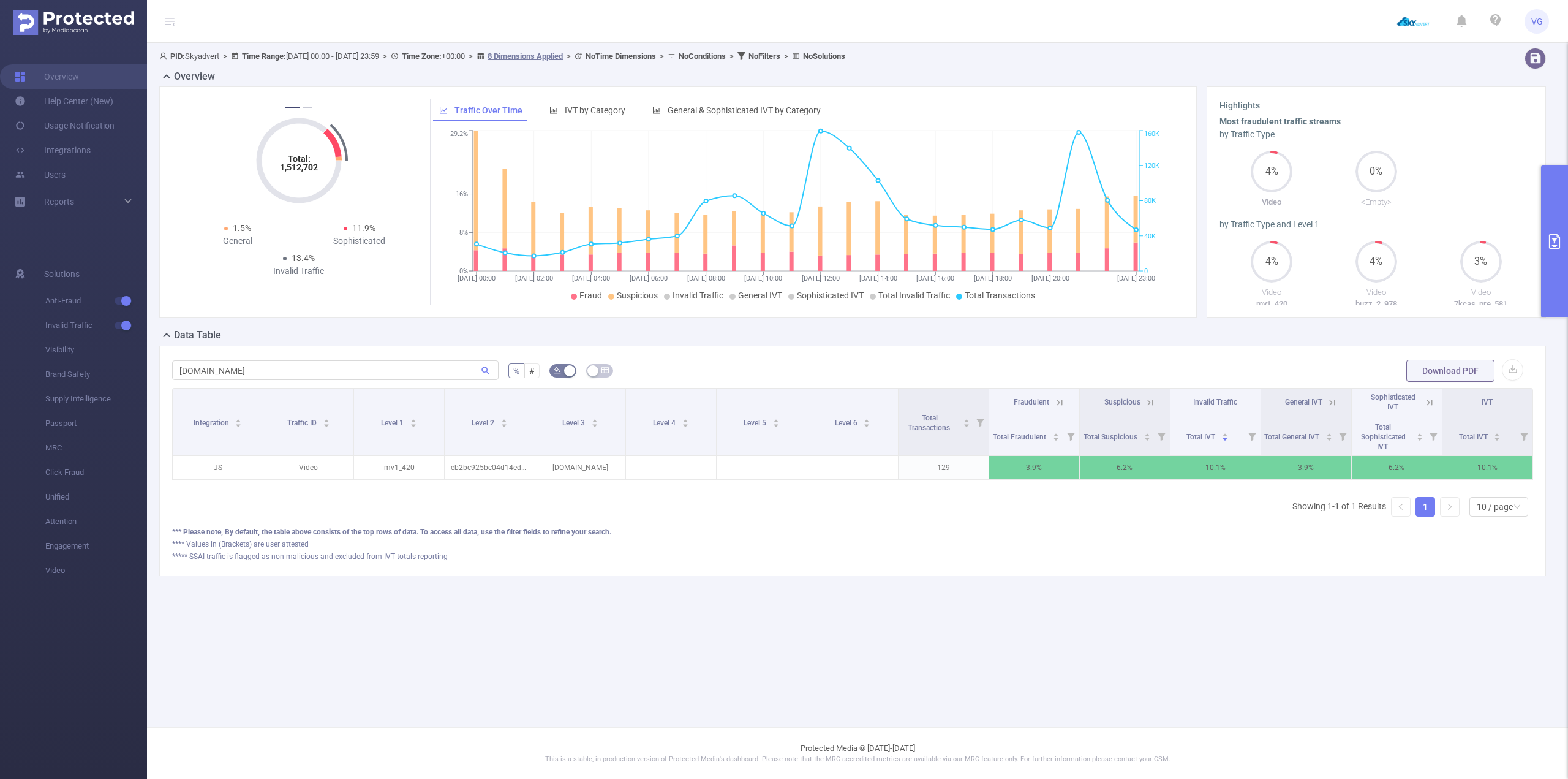
scroll to position [0, 2]
drag, startPoint x: 1040, startPoint y: 464, endPoint x: 960, endPoint y: 545, distance: 113.8
click at [984, 474] on tr "JS Video mv1_420 eb2bc925bc04d14ed5a264669a659d8c [DOMAIN_NAME] 129 3.9% 6.2% 1…" at bounding box center [850, 468] width 1361 height 24
click at [948, 575] on div "[DOMAIN_NAME] % # Download PDF Integration Traffic ID Level 1 Level 2 Level 3 L…" at bounding box center [853, 460] width 1387 height 230
click at [335, 370] on input "[DOMAIN_NAME]" at bounding box center [336, 370] width 327 height 19
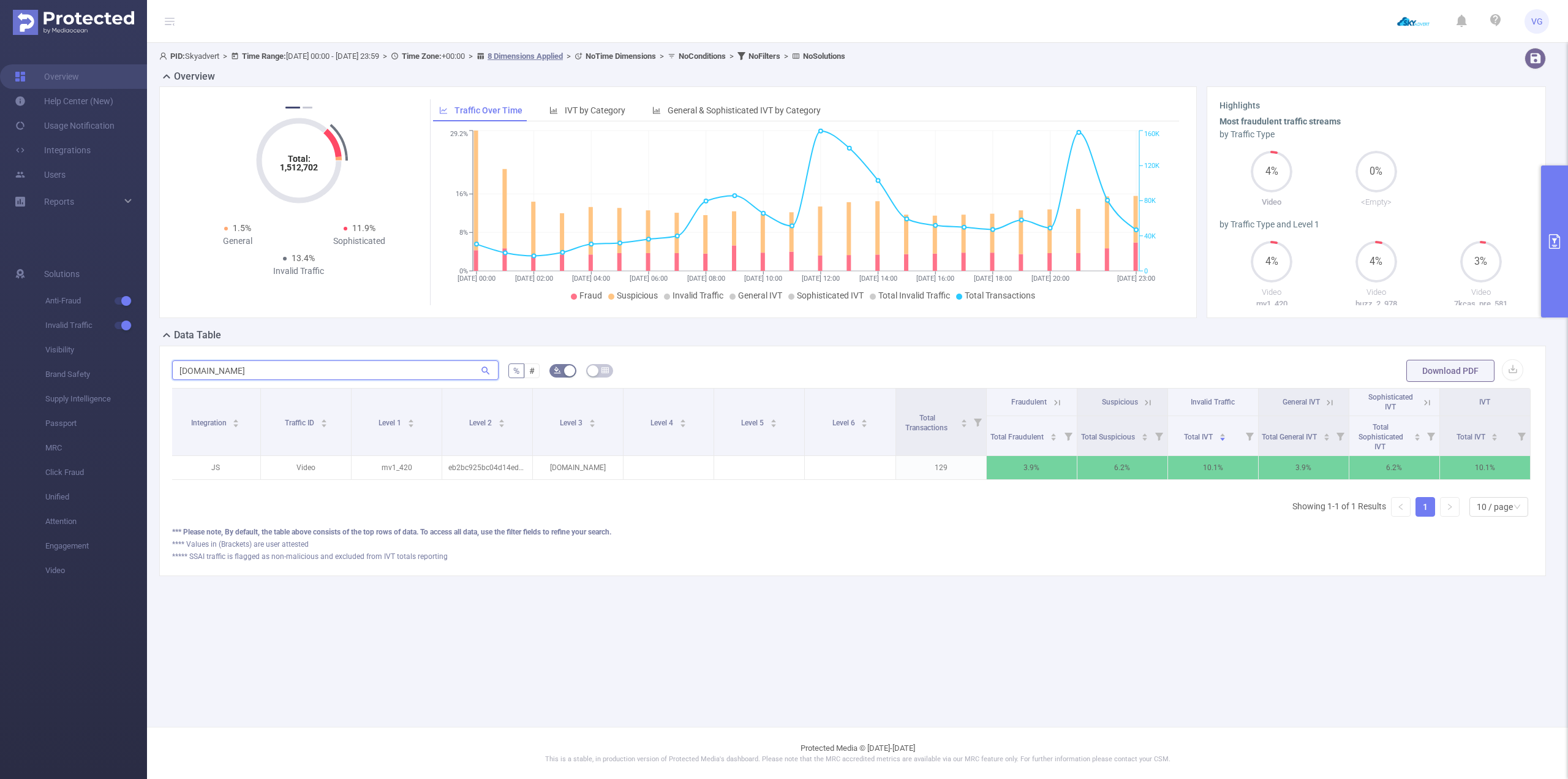
click at [335, 370] on input "[DOMAIN_NAME]" at bounding box center [336, 370] width 327 height 19
paste input "studi"
type input "[DOMAIN_NAME]"
click at [1561, 234] on icon "primary" at bounding box center [1555, 241] width 15 height 15
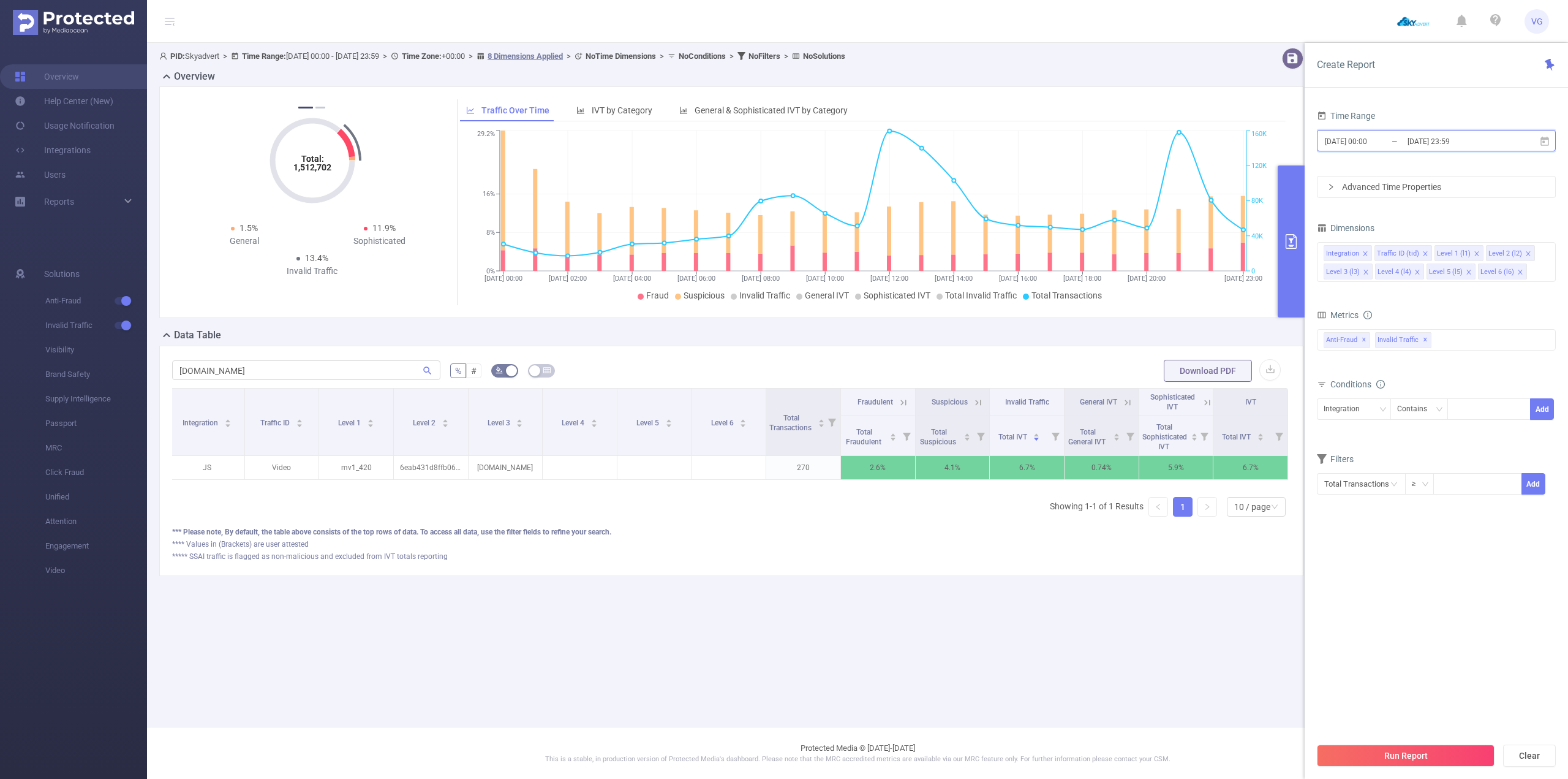
click at [1550, 142] on span "[DATE] 00:00 _ [DATE] 23:59" at bounding box center [1437, 140] width 239 height 22
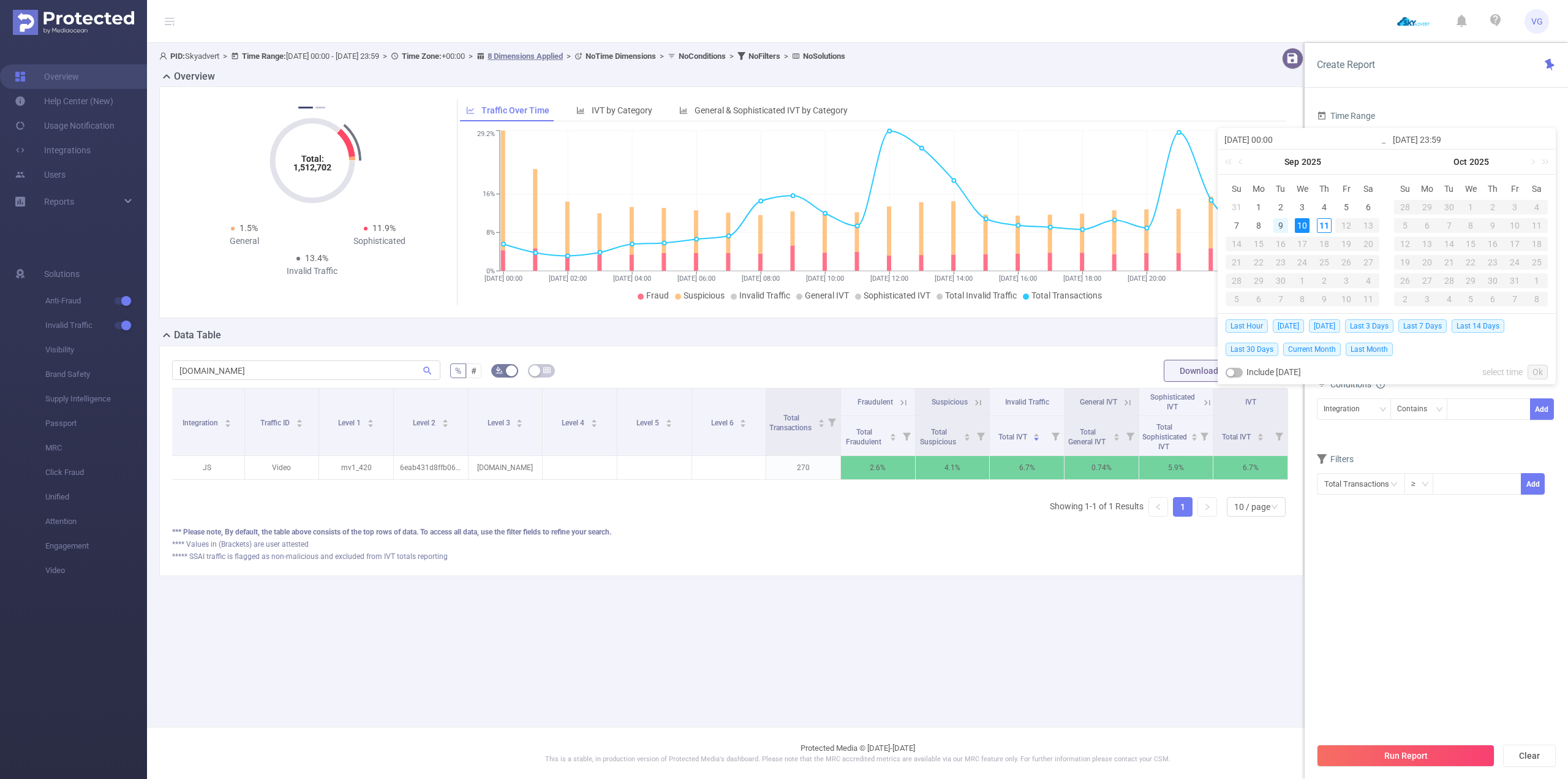
click at [1279, 225] on div "9" at bounding box center [1281, 226] width 15 height 15
type input "[DATE] 00:00"
type input "[DATE] 23:59"
type input "[DATE] 00:00"
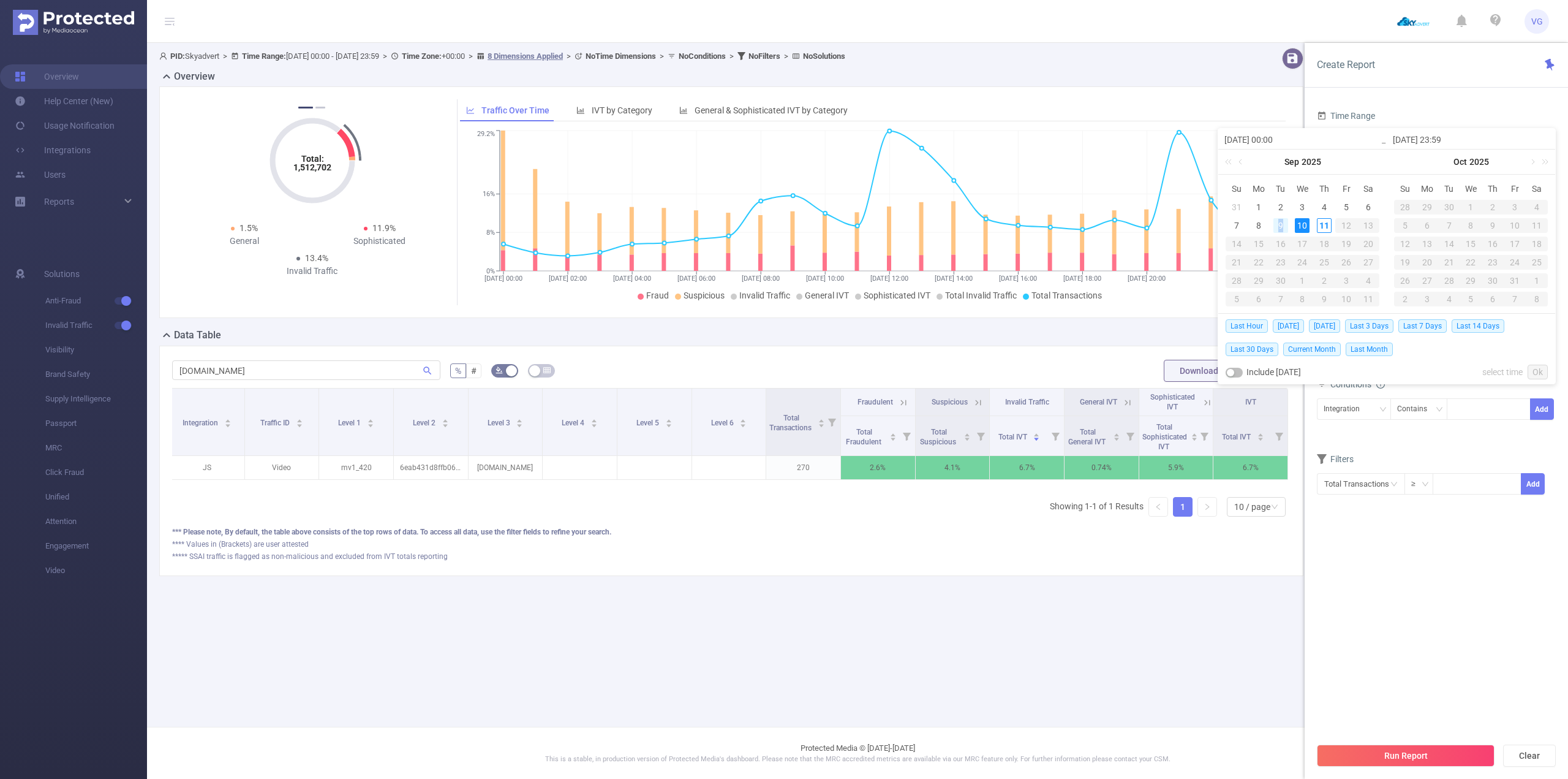
type input "[DATE] 23:59"
click at [1534, 371] on link "Ok" at bounding box center [1538, 372] width 20 height 15
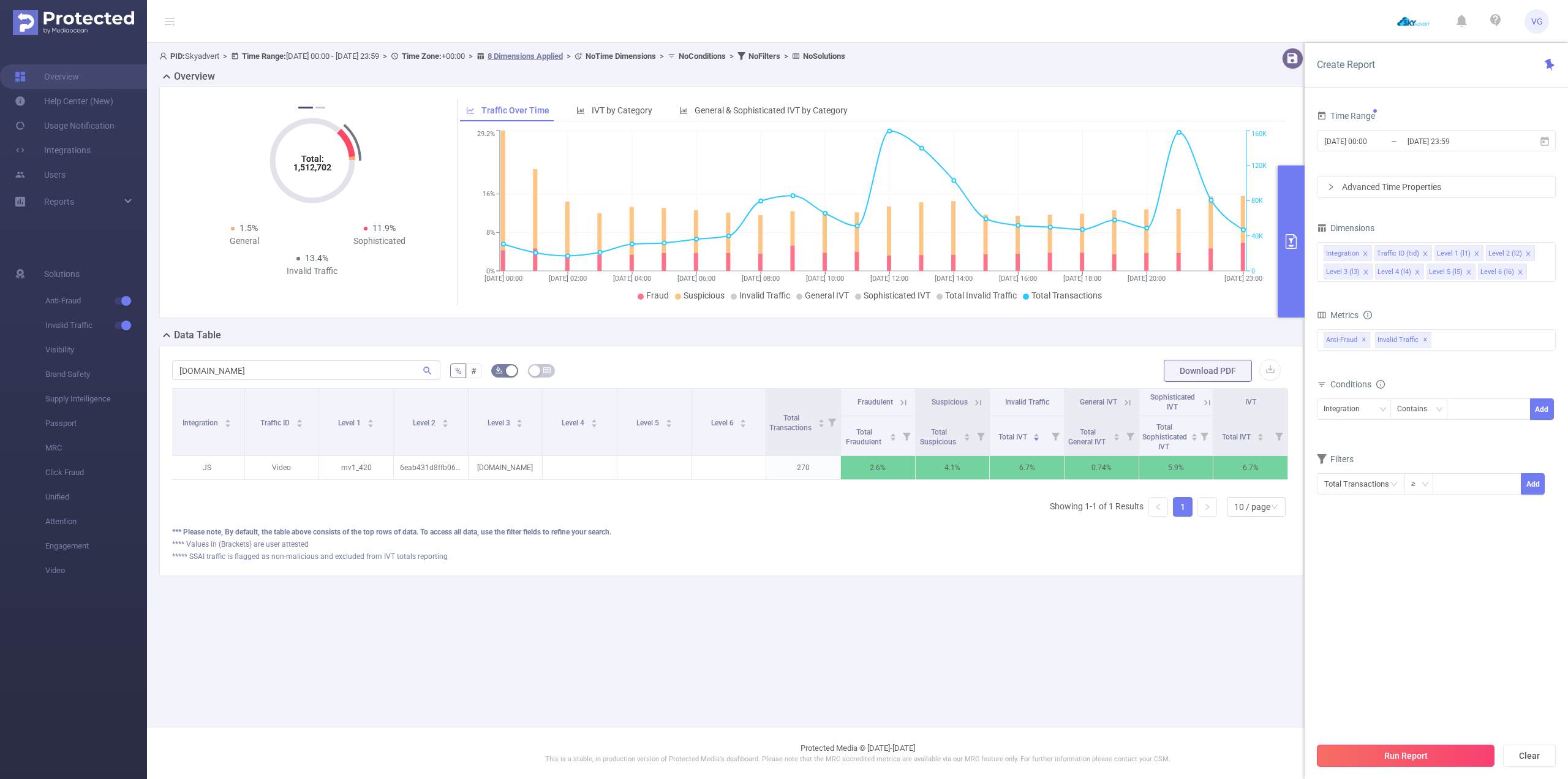
click at [1440, 766] on button "Run Report" at bounding box center [1405, 756] width 177 height 22
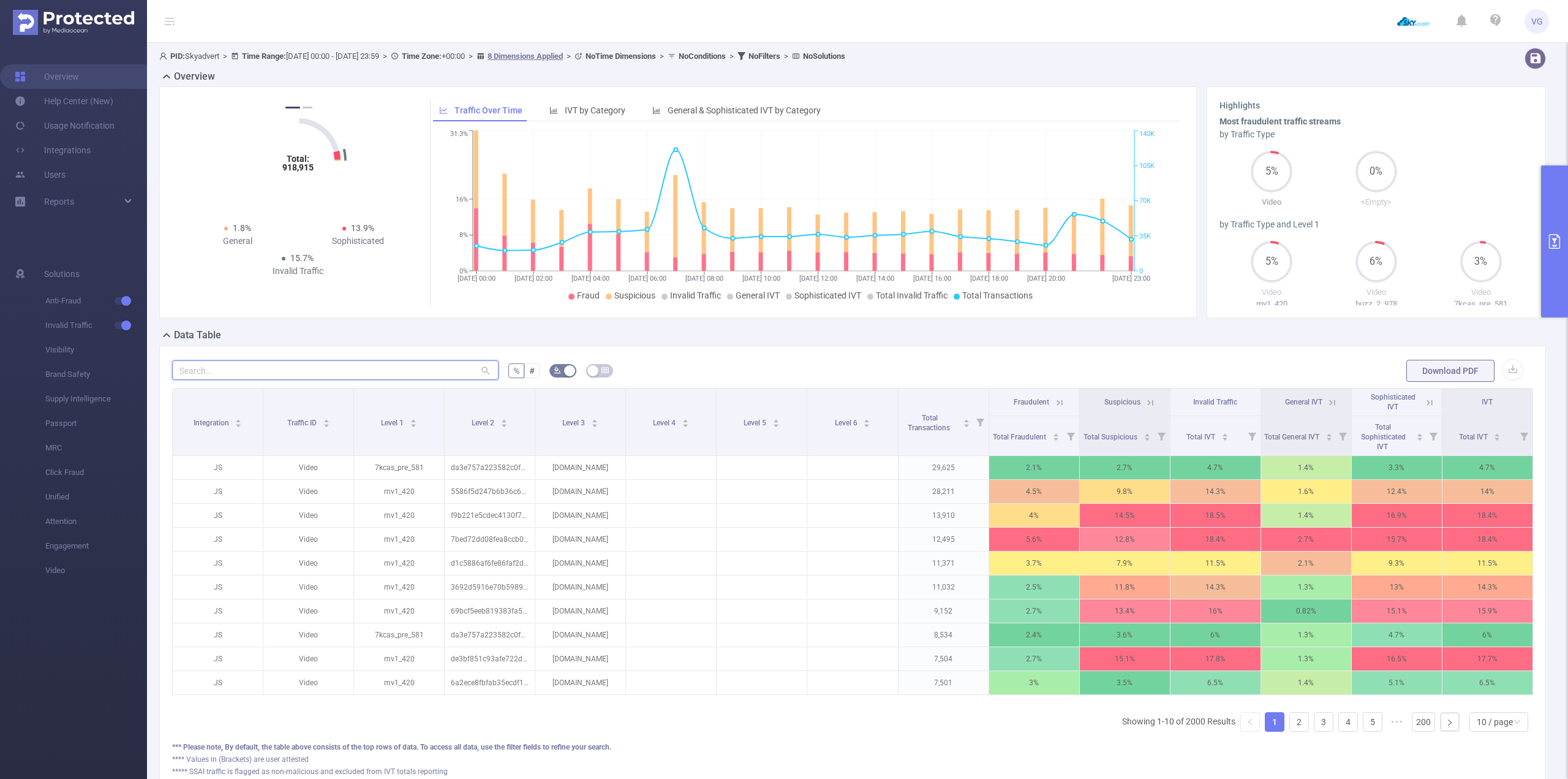
click at [394, 377] on input "text" at bounding box center [336, 370] width 327 height 19
paste input "[DOMAIN_NAME]"
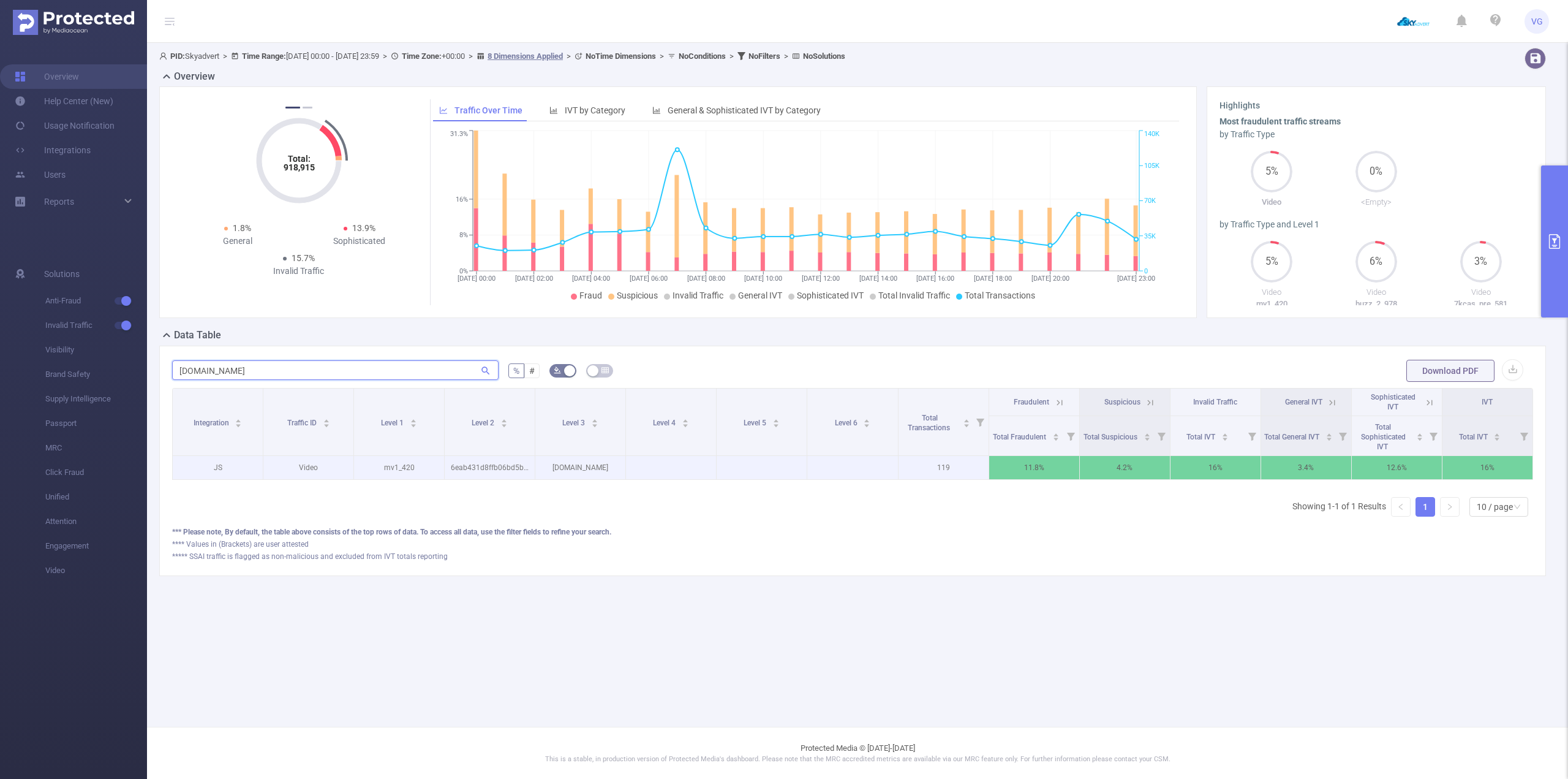
type input "[DOMAIN_NAME]"
drag, startPoint x: 1048, startPoint y: 466, endPoint x: 951, endPoint y: 466, distance: 97.0
click at [951, 466] on tr "JS Video mv1_420 6eab431d8ffb06bd5bd5d804f74dad3c [DOMAIN_NAME] 119 11.8% 4.2% …" at bounding box center [853, 468] width 1361 height 24
click at [986, 559] on div "*** Please note, By default, the table above consists of the top rows of data. …" at bounding box center [852, 544] width 1361 height 36
